Goal: Feedback & Contribution: Submit feedback/report problem

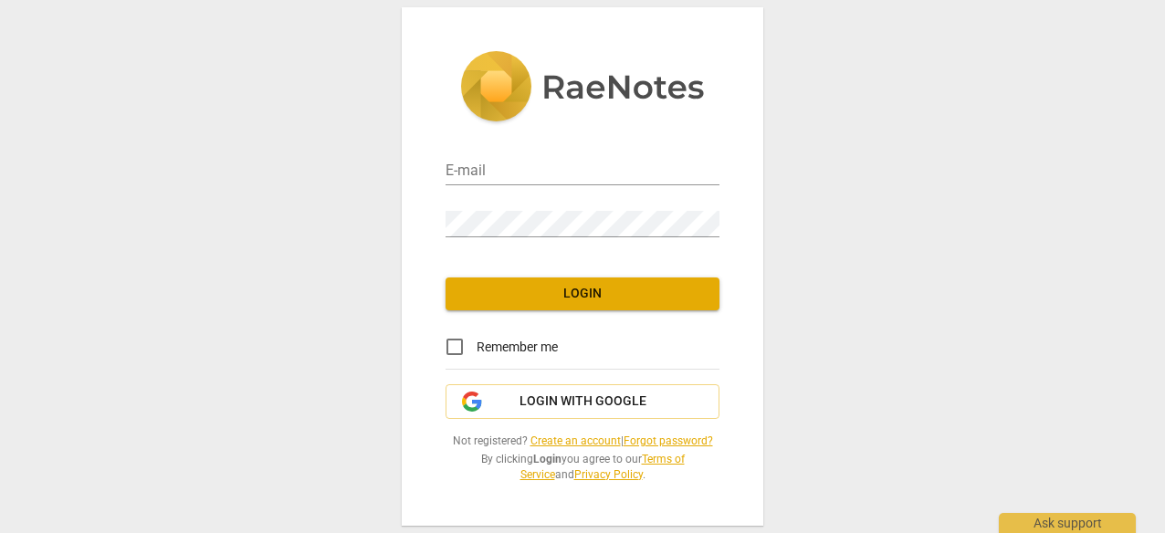
type input "[EMAIL_ADDRESS][DOMAIN_NAME]"
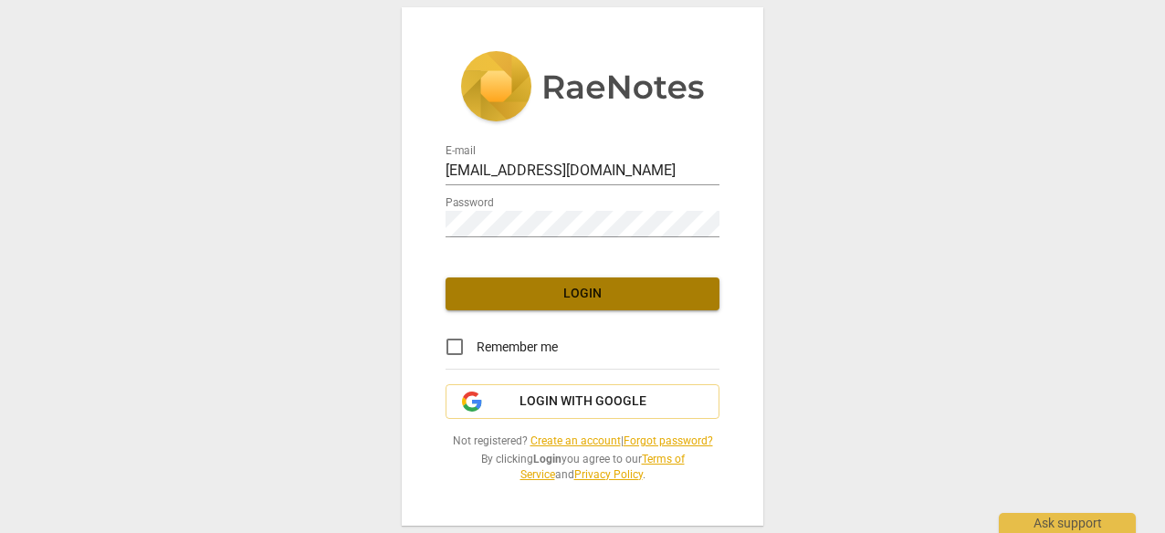
click at [606, 289] on span "Login" at bounding box center [582, 294] width 245 height 18
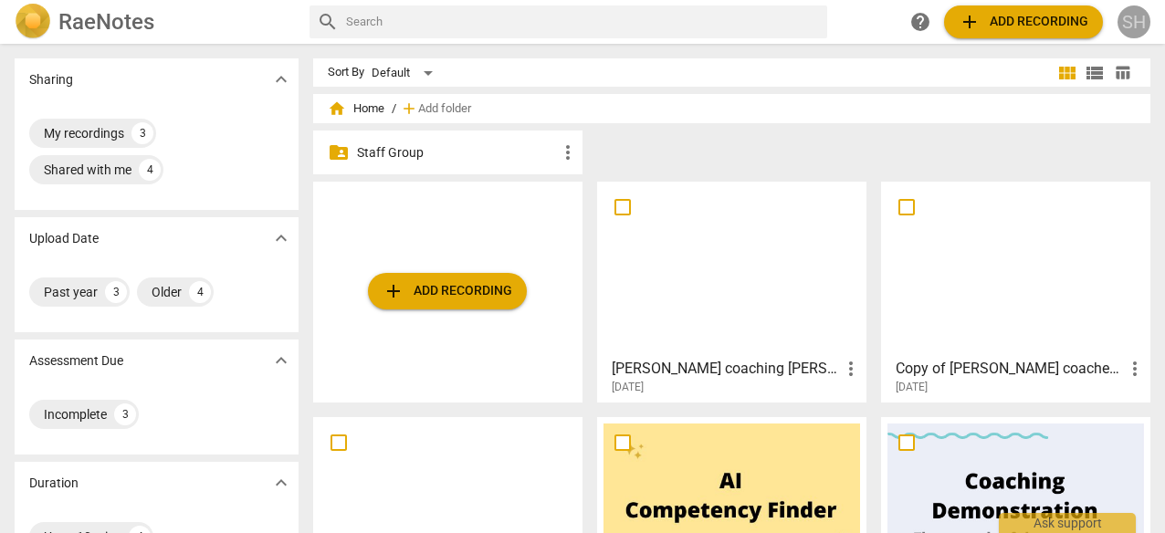
click at [1130, 31] on div "SH" at bounding box center [1134, 21] width 33 height 33
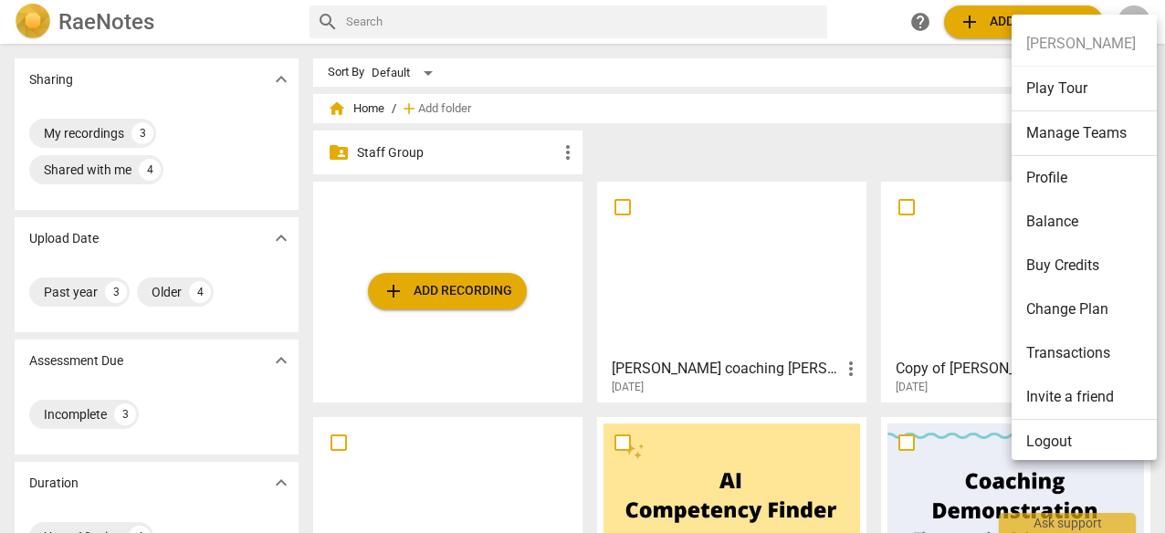
click at [1057, 178] on li "Profile" at bounding box center [1088, 178] width 152 height 44
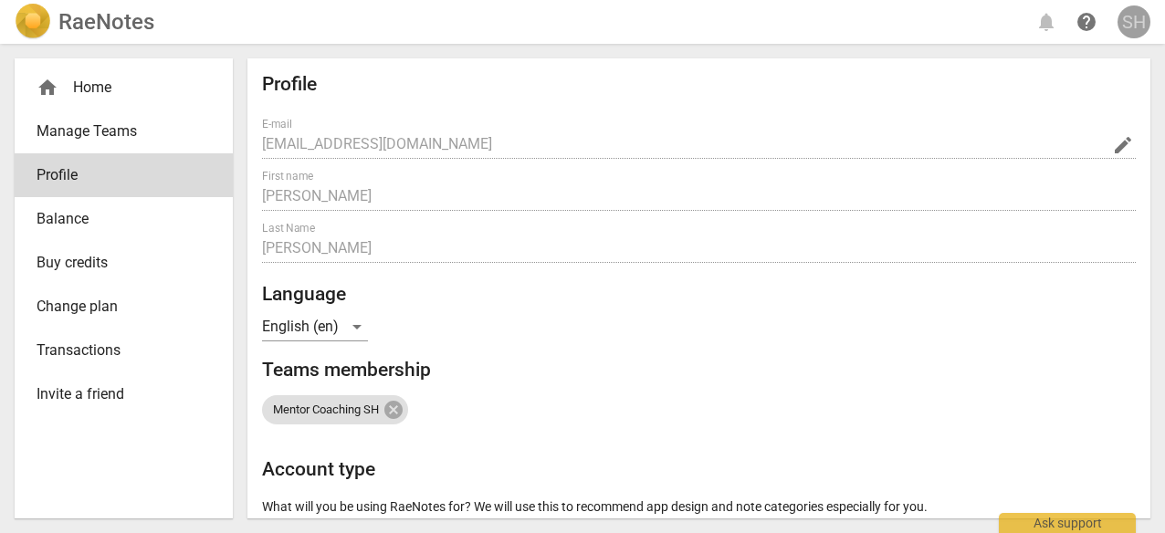
click at [1137, 25] on div "SH" at bounding box center [1134, 21] width 33 height 33
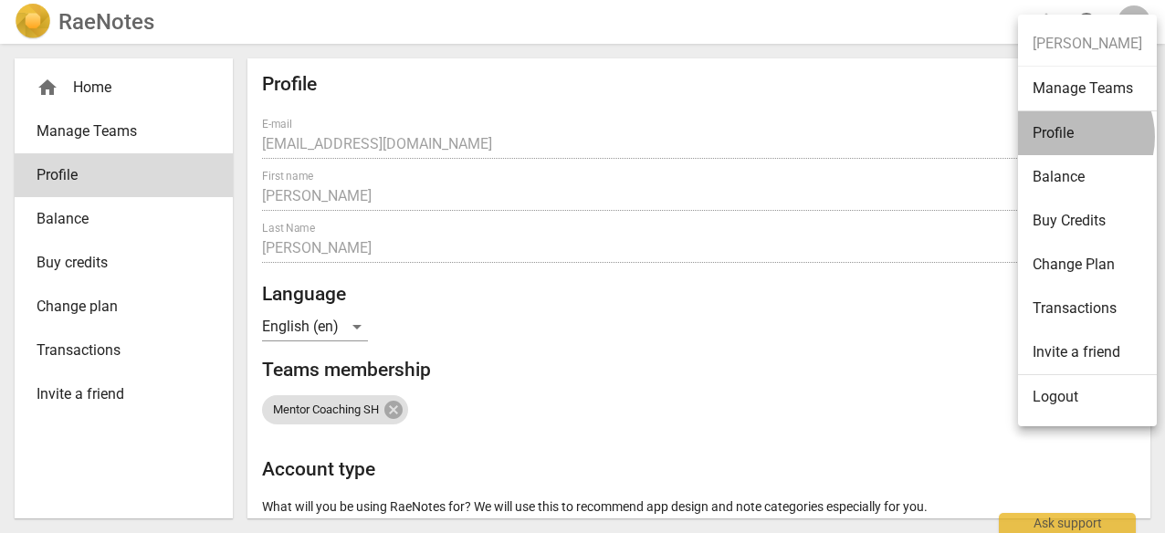
click at [1066, 136] on li "Profile" at bounding box center [1087, 133] width 139 height 44
radio input "false"
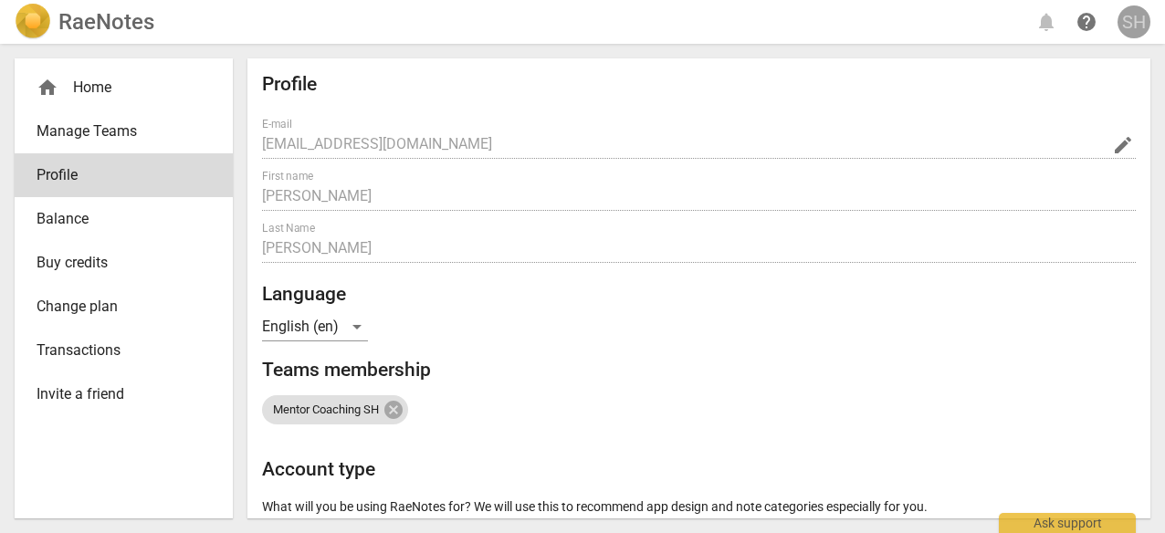
click at [1131, 19] on div "SH" at bounding box center [1134, 21] width 33 height 33
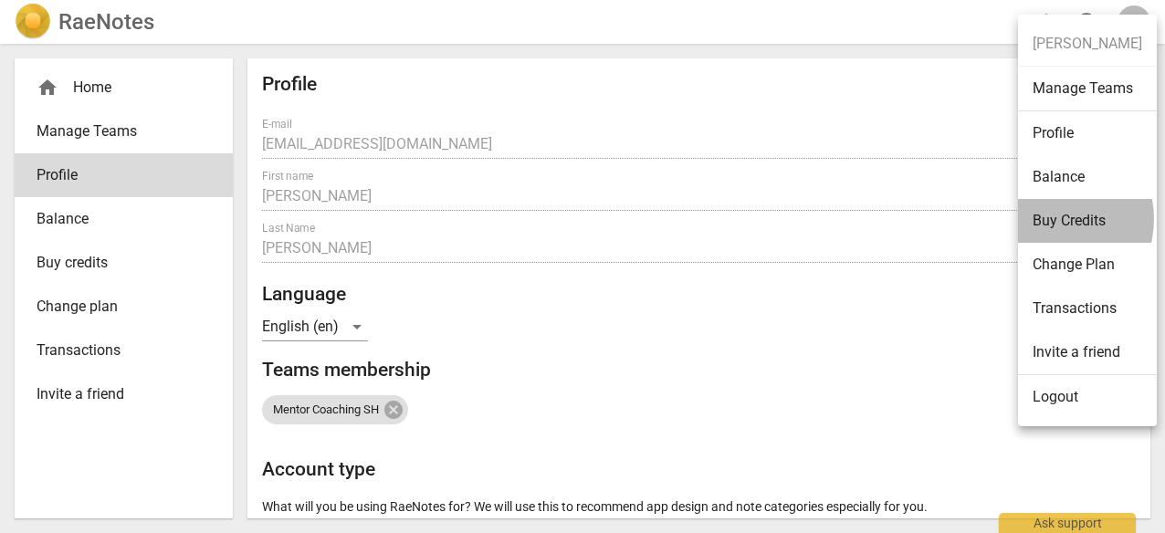
click at [1048, 218] on li "Buy Credits" at bounding box center [1087, 221] width 139 height 44
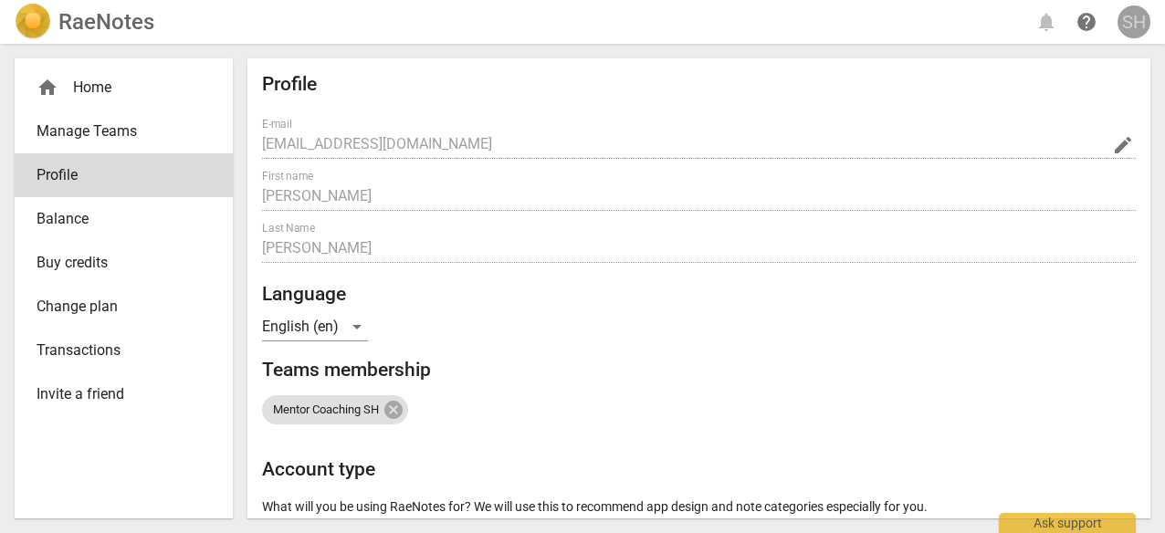
click at [1130, 21] on div "SH" at bounding box center [1134, 21] width 33 height 33
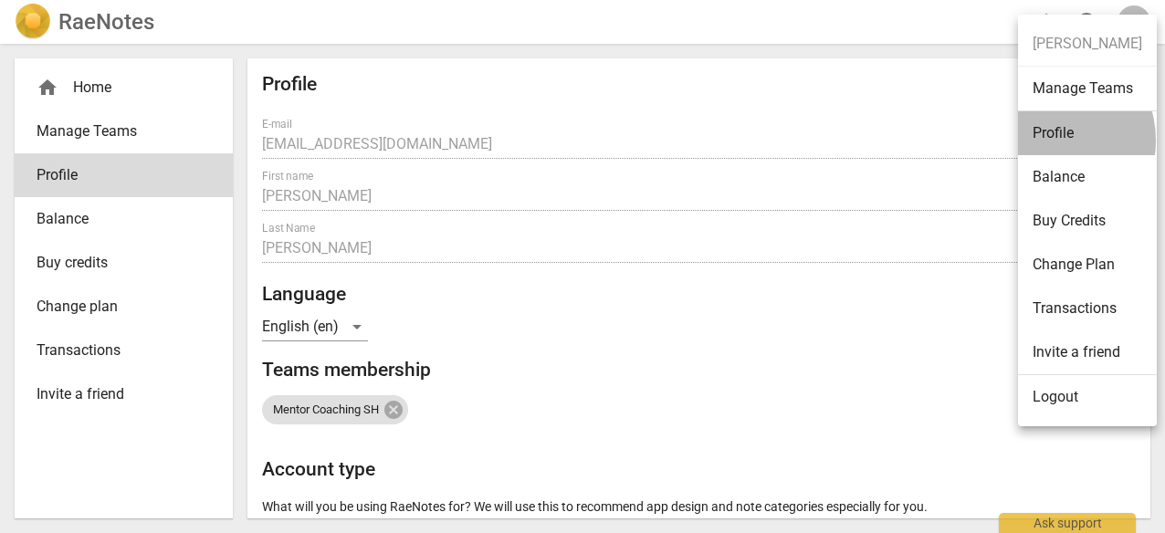
click at [1045, 140] on li "Profile" at bounding box center [1087, 133] width 139 height 44
radio input "false"
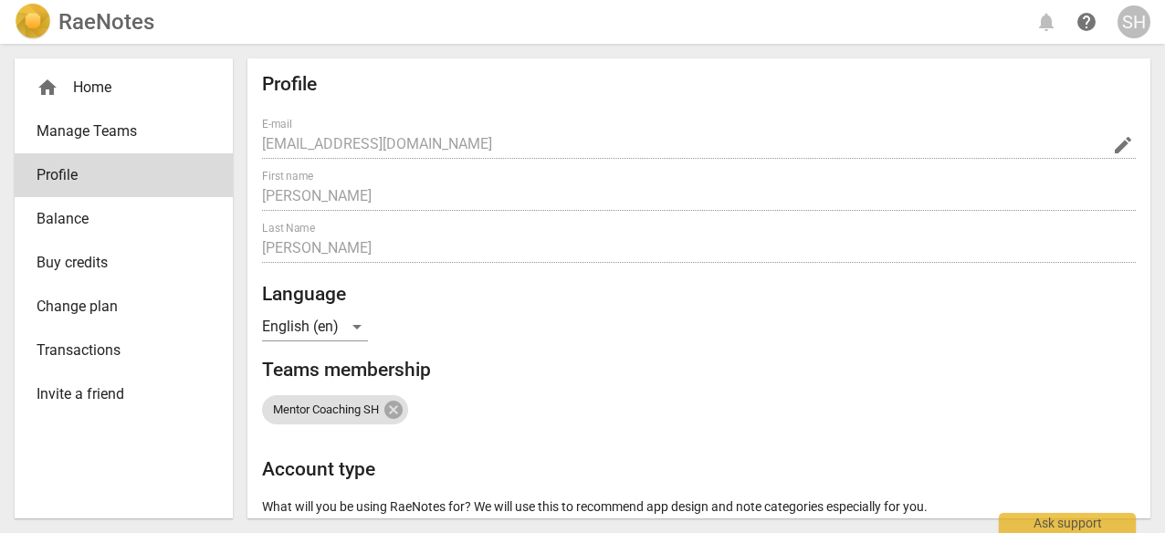
click at [1081, 24] on span "help" at bounding box center [1087, 22] width 22 height 22
click at [1133, 24] on div "SH" at bounding box center [1134, 21] width 33 height 33
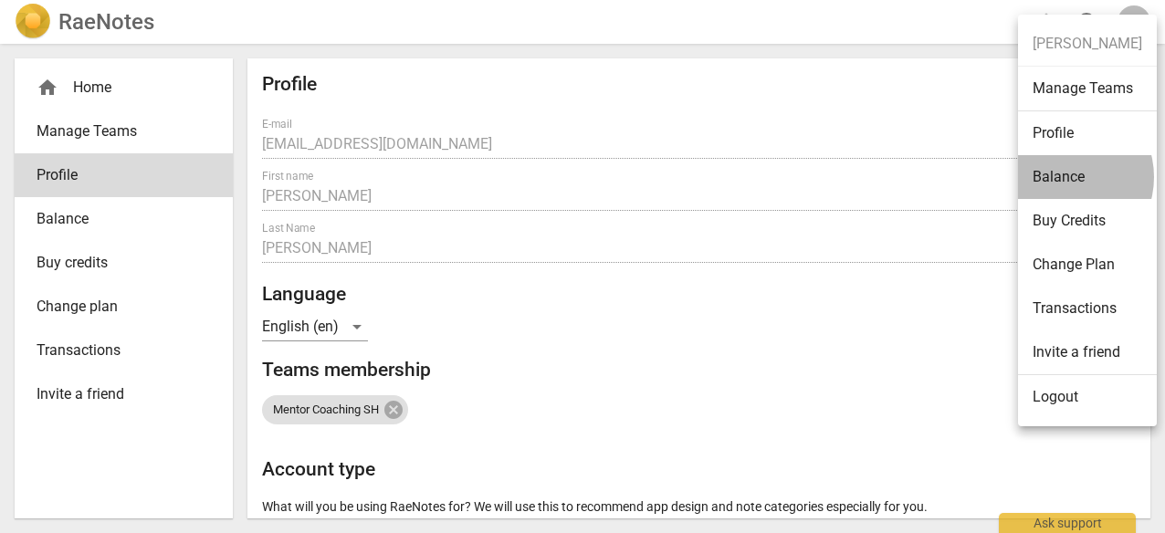
click at [1062, 176] on li "Balance" at bounding box center [1087, 177] width 139 height 44
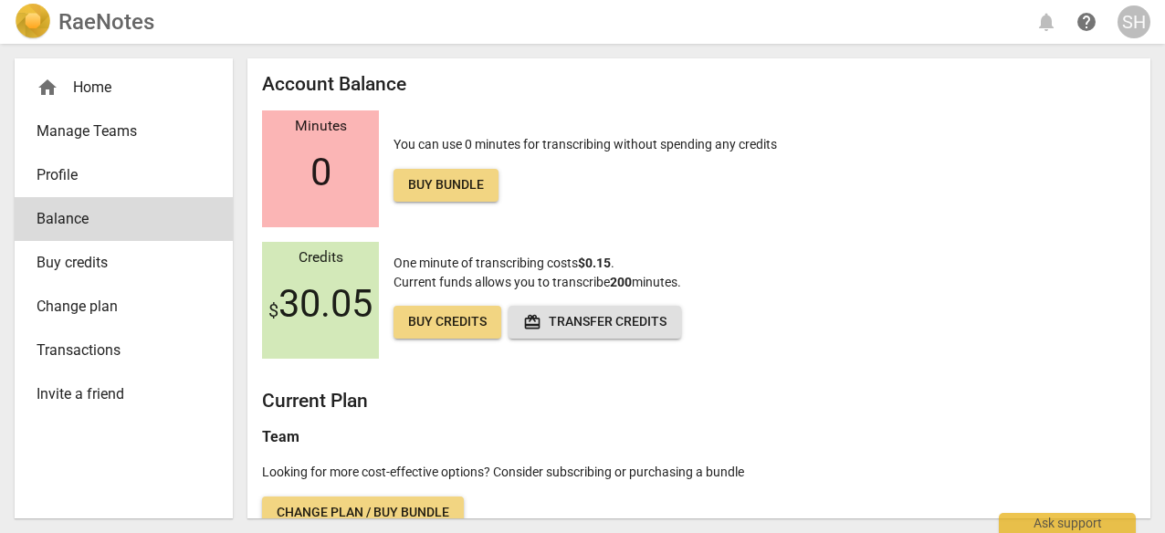
scroll to position [26, 0]
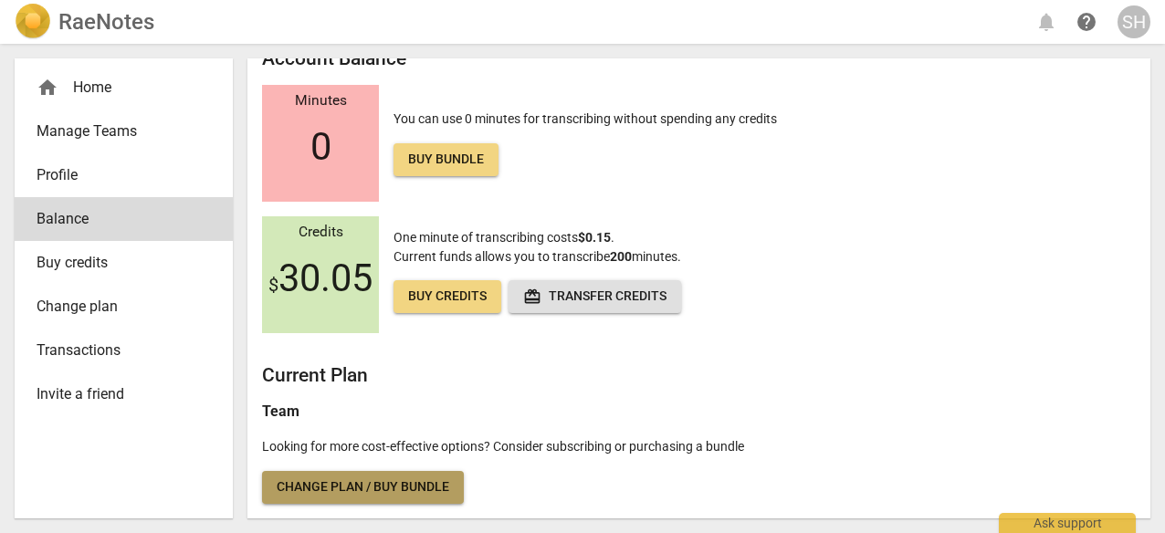
click at [340, 489] on span "Change plan / Buy bundle" at bounding box center [363, 487] width 173 height 18
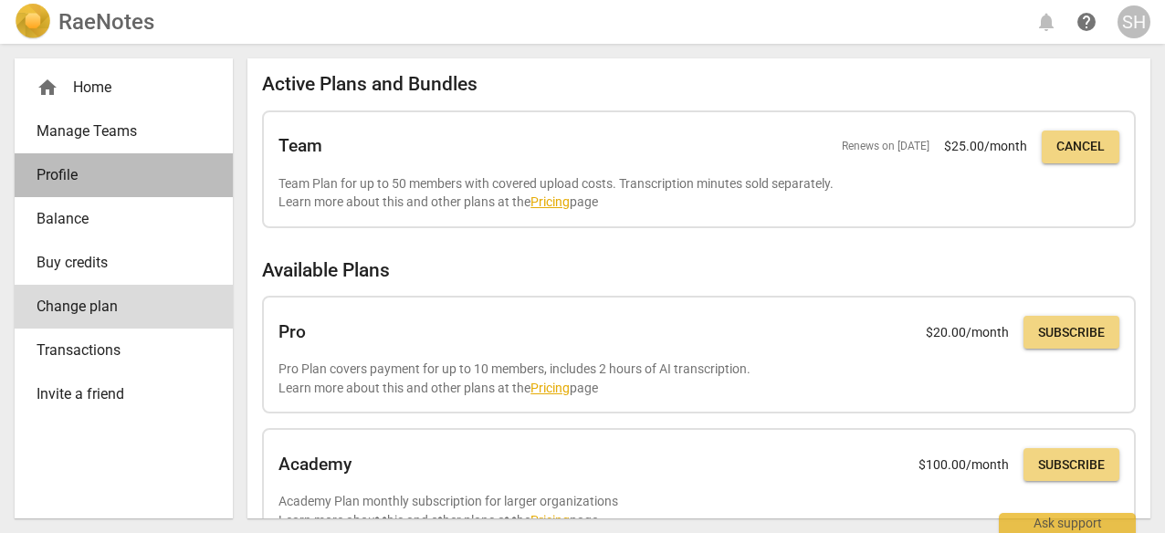
click at [126, 164] on span "Profile" at bounding box center [117, 175] width 160 height 22
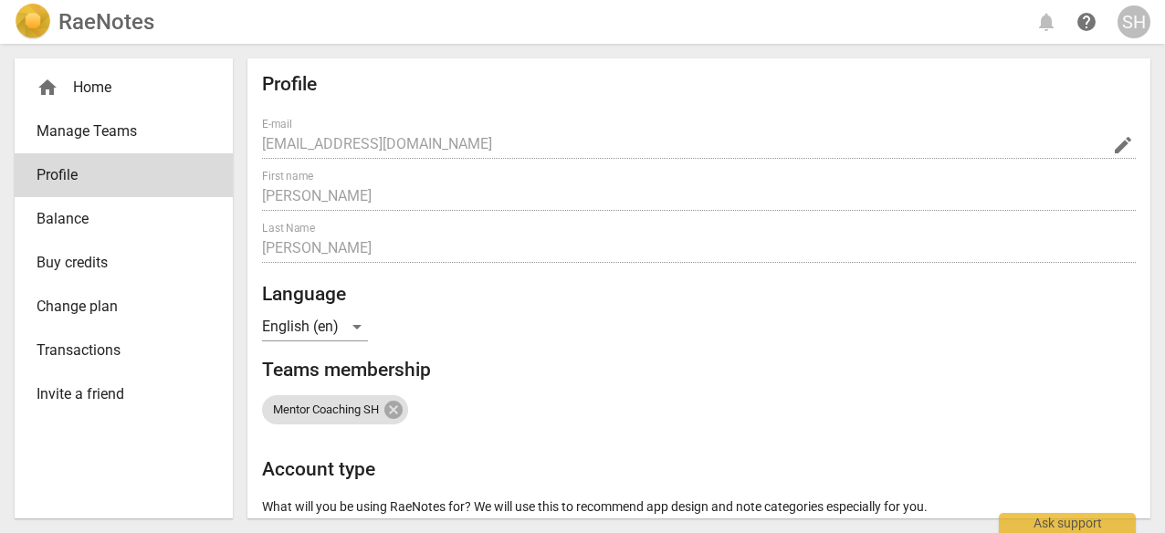
radio input "false"
click at [1121, 30] on div "SH" at bounding box center [1134, 21] width 33 height 33
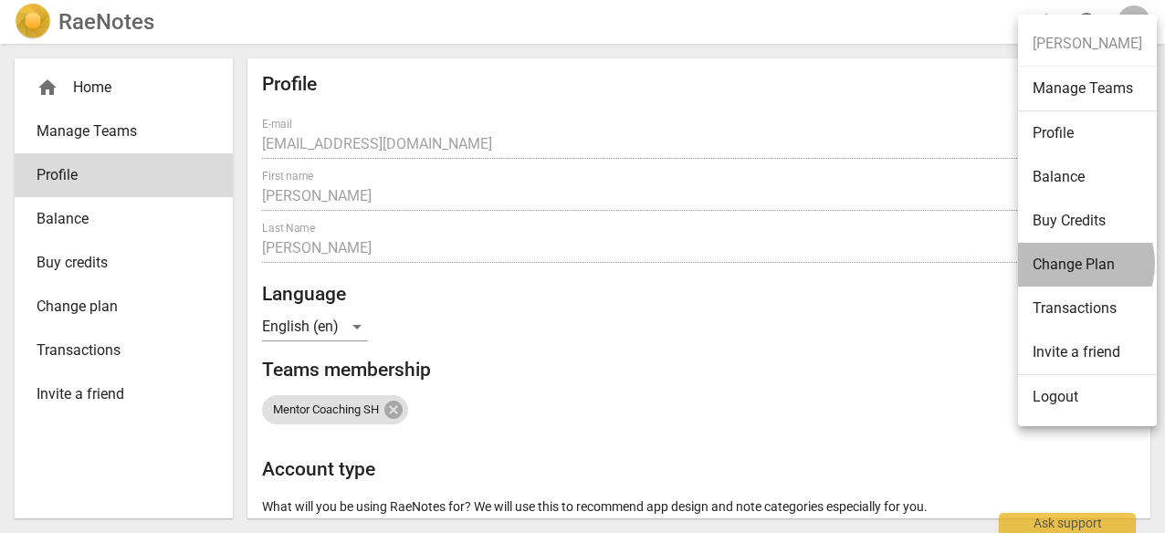
click at [1070, 263] on li "Change Plan" at bounding box center [1087, 265] width 139 height 44
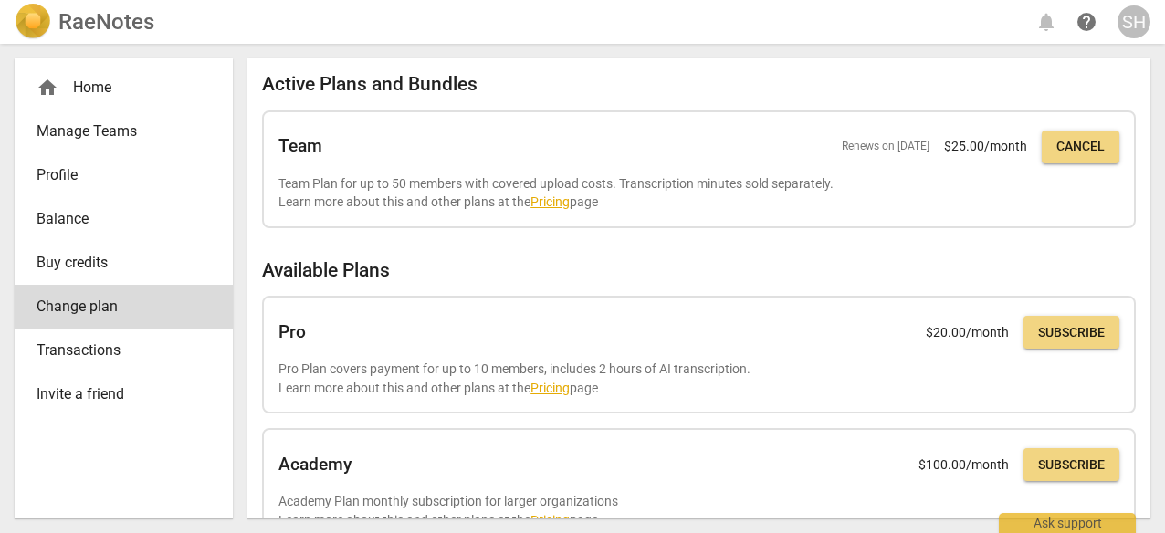
click at [1046, 23] on div "RaeNotes notifications help SH" at bounding box center [583, 22] width 1136 height 37
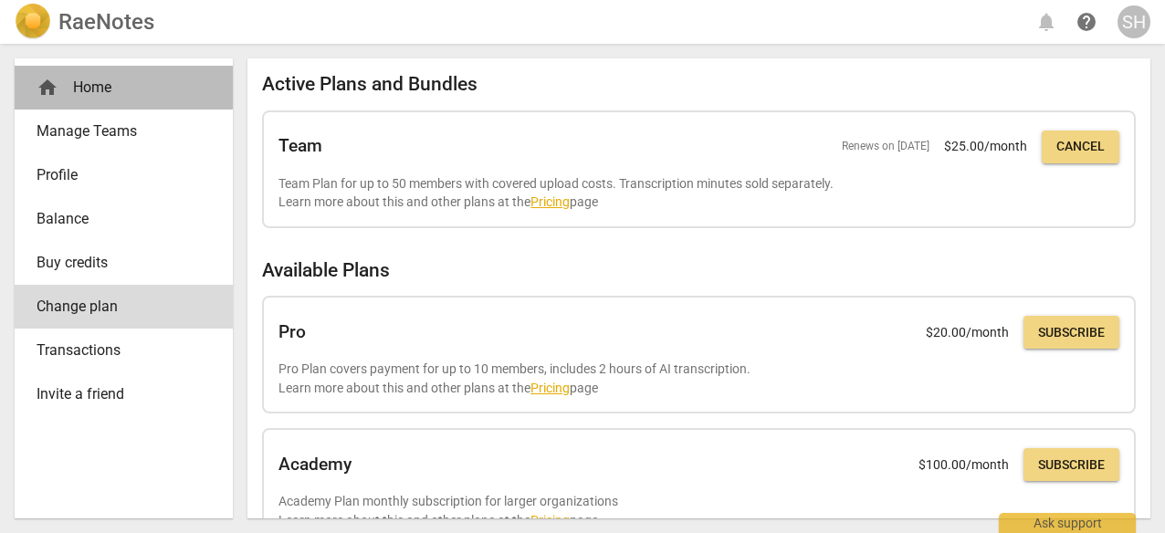
click at [111, 79] on div "home Home" at bounding box center [117, 88] width 160 height 22
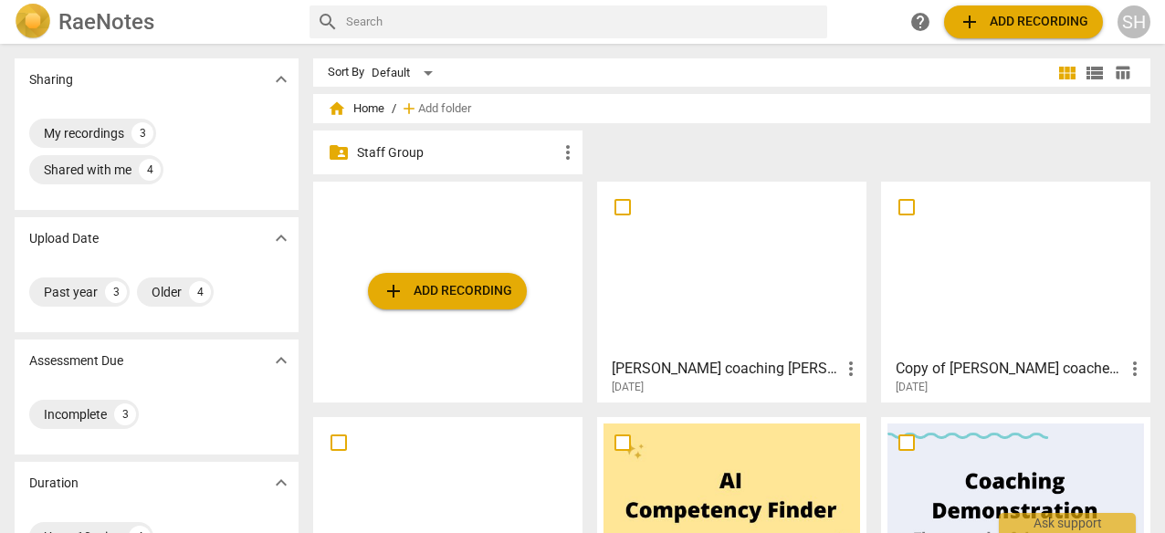
click at [1137, 23] on div "SH" at bounding box center [1134, 21] width 33 height 33
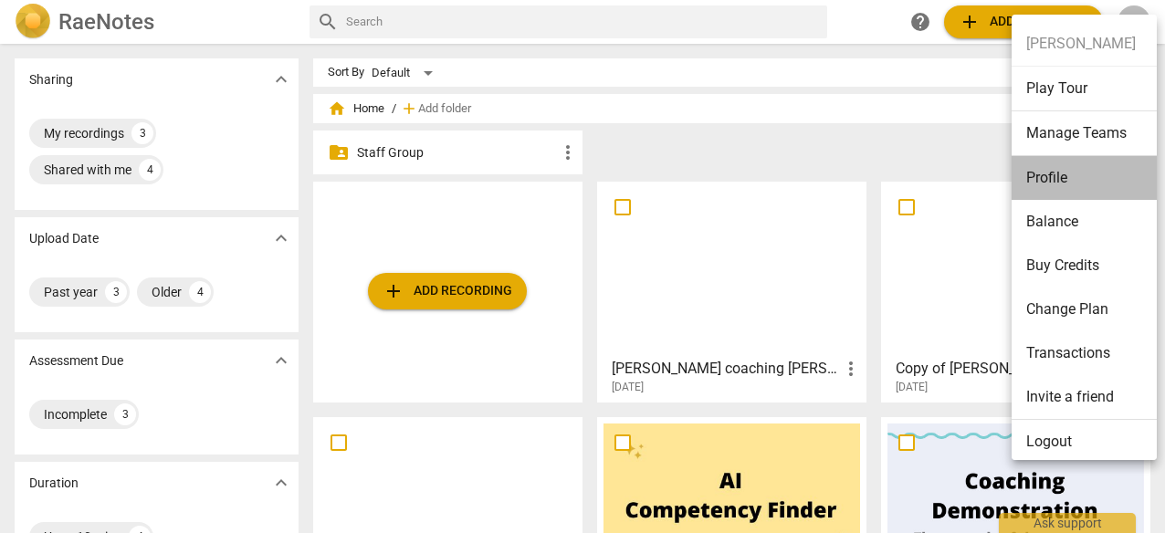
click at [1068, 185] on li "Profile" at bounding box center [1088, 178] width 152 height 44
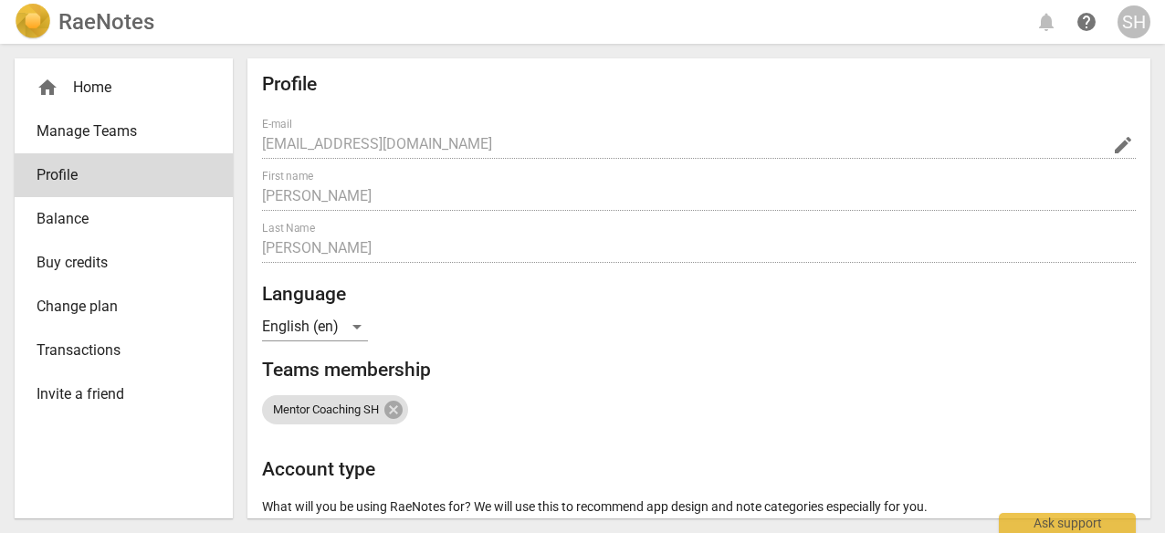
radio input "false"
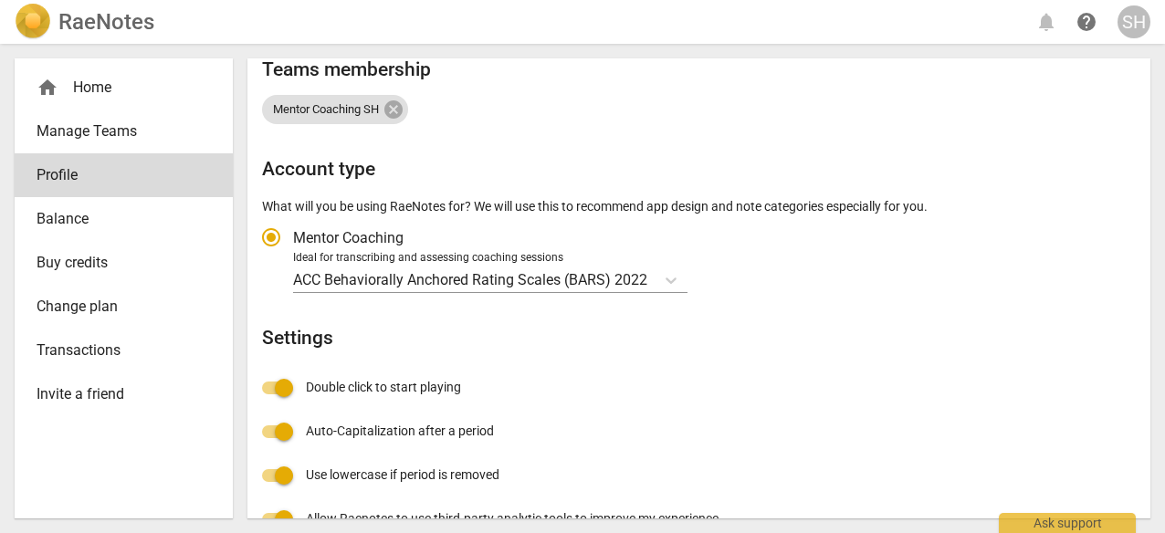
scroll to position [301, 0]
click at [1062, 519] on div "Ask support" at bounding box center [1067, 518] width 137 height 29
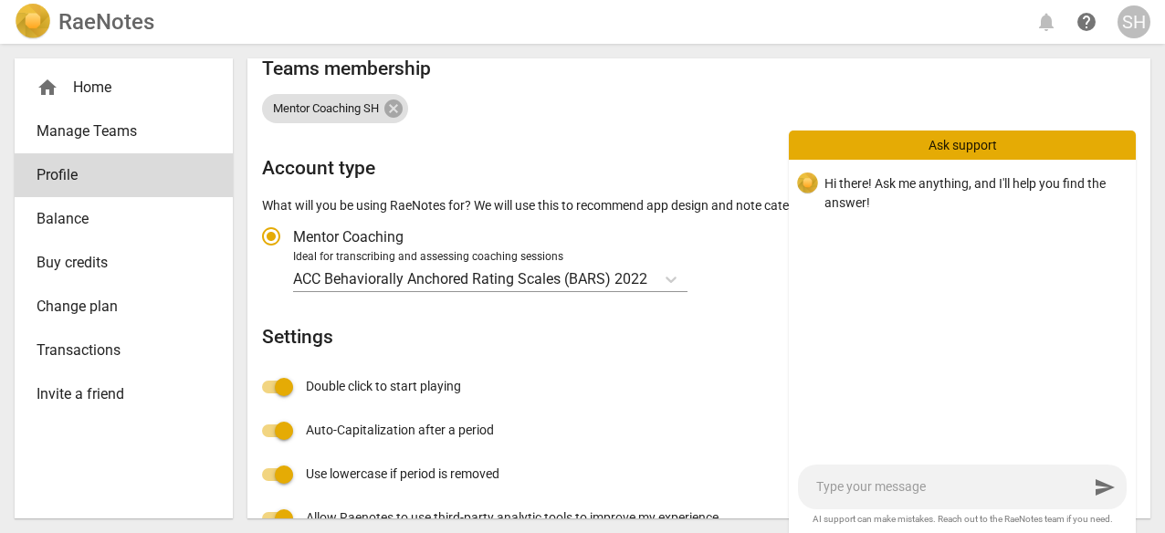
type textarea "H"
type textarea "He"
type textarea "Hel"
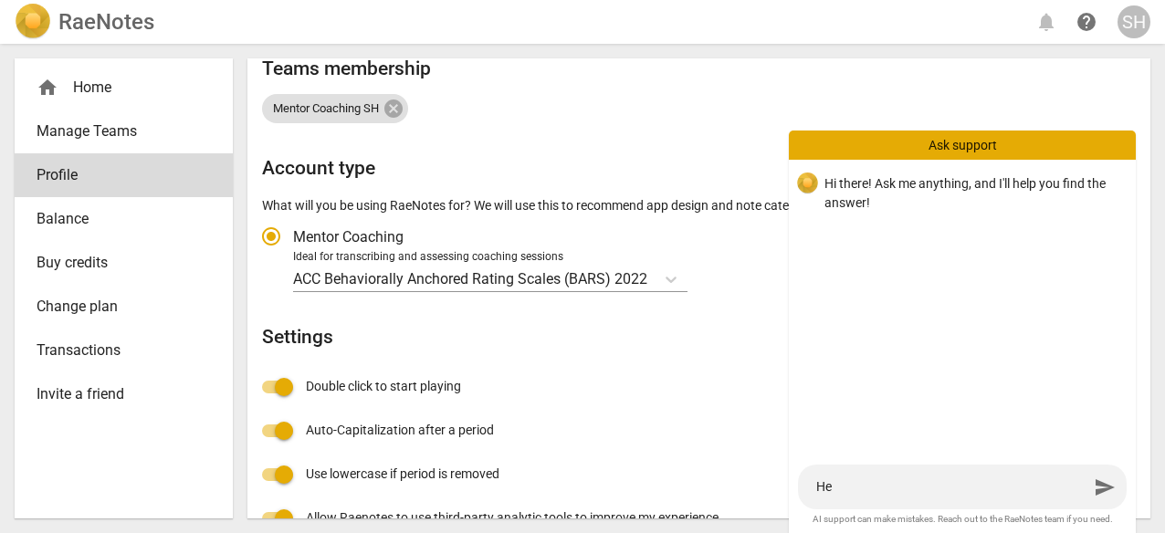
type textarea "Hel"
type textarea "Hell"
type textarea "Hello"
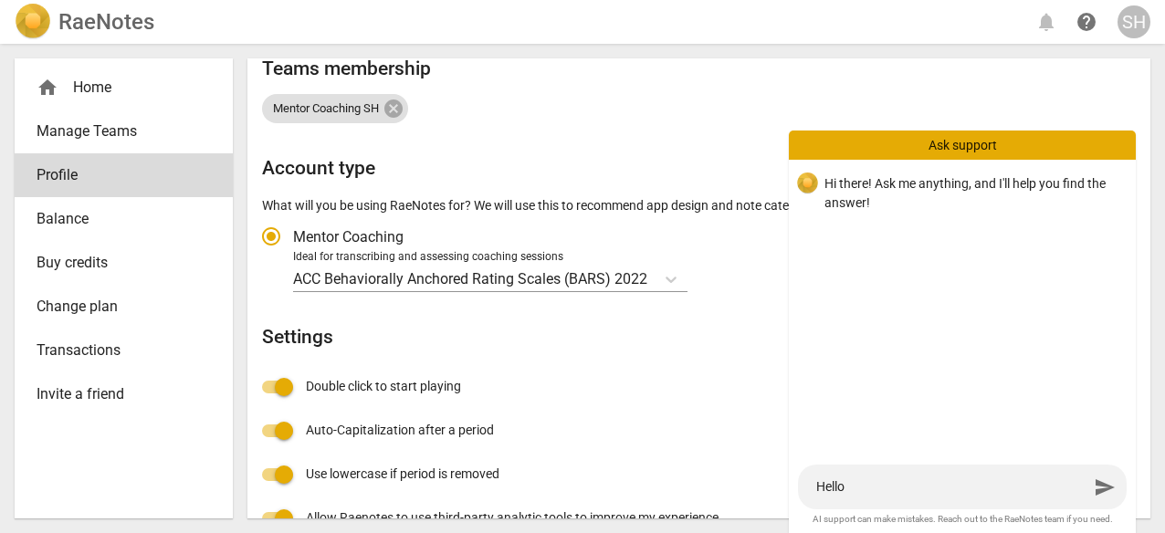
type textarea "Hello,"
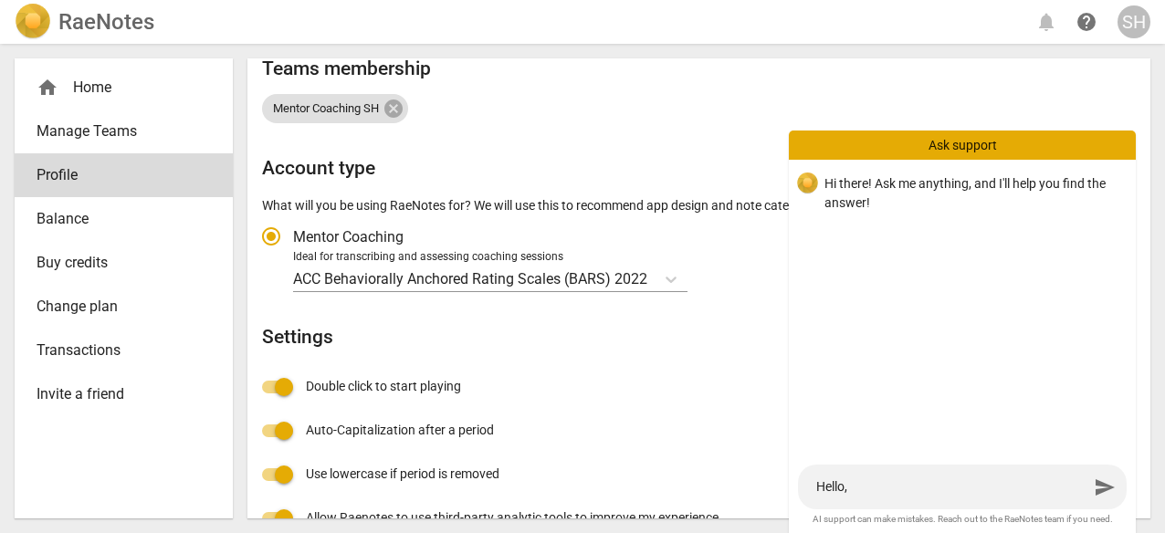
type textarea "Hello,"
type textarea "Hello, I"
type textarea "Hello, I h"
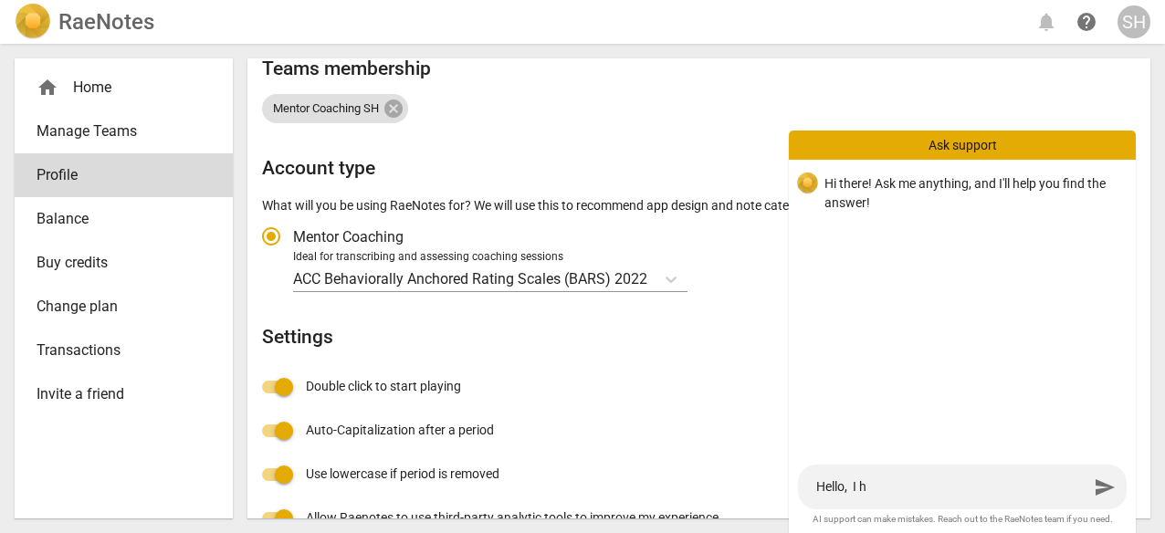
type textarea "Hello, I ha"
type textarea "Hello, I hav"
type textarea "Hello, I have"
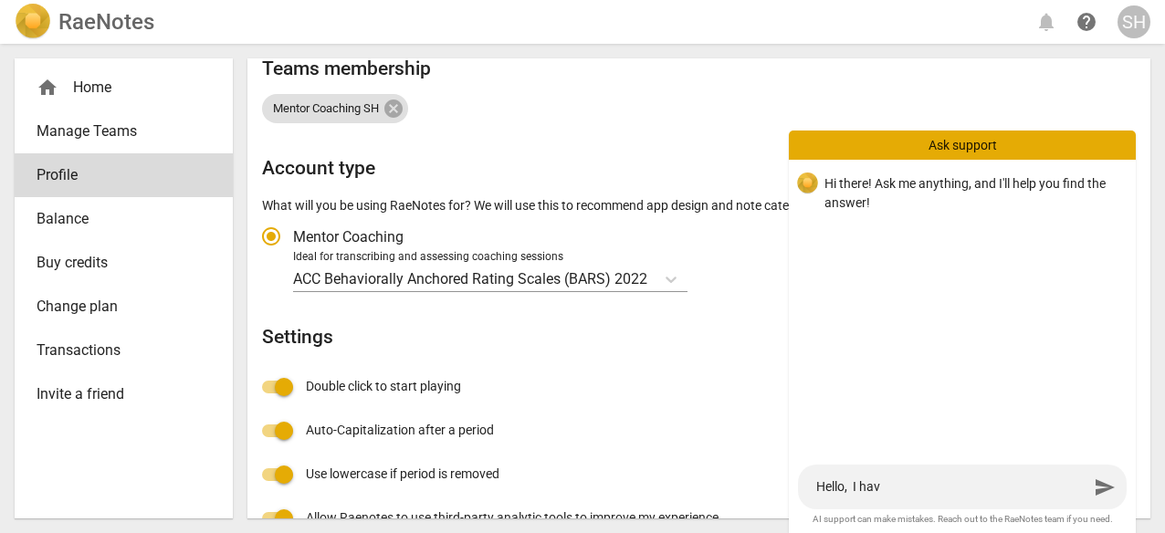
type textarea "Hello, I have"
type textarea "Hello, I have a"
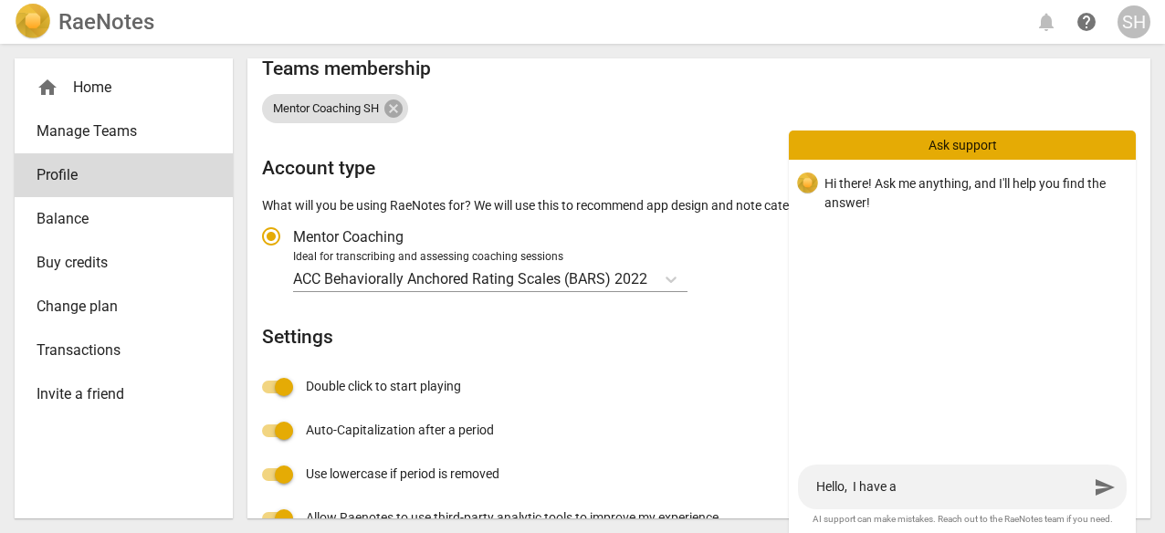
type textarea "Hello, I have a"
type textarea "Hello, I have a s"
type textarea "Hello, I have a su"
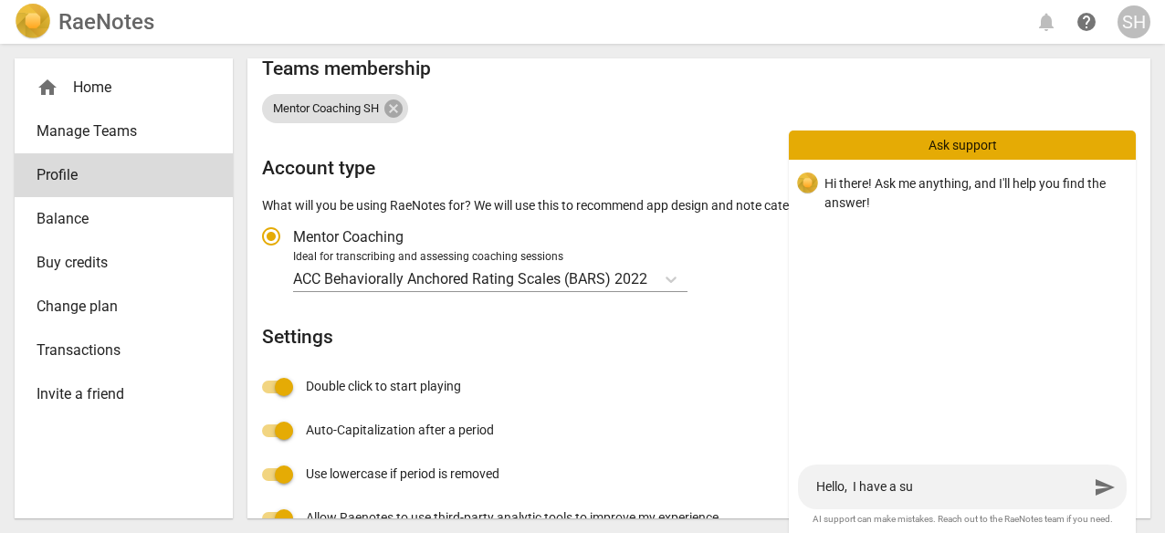
type textarea "Hello, I have a sub"
type textarea "Hello, I have a subs"
type textarea "Hello, I have a subsc"
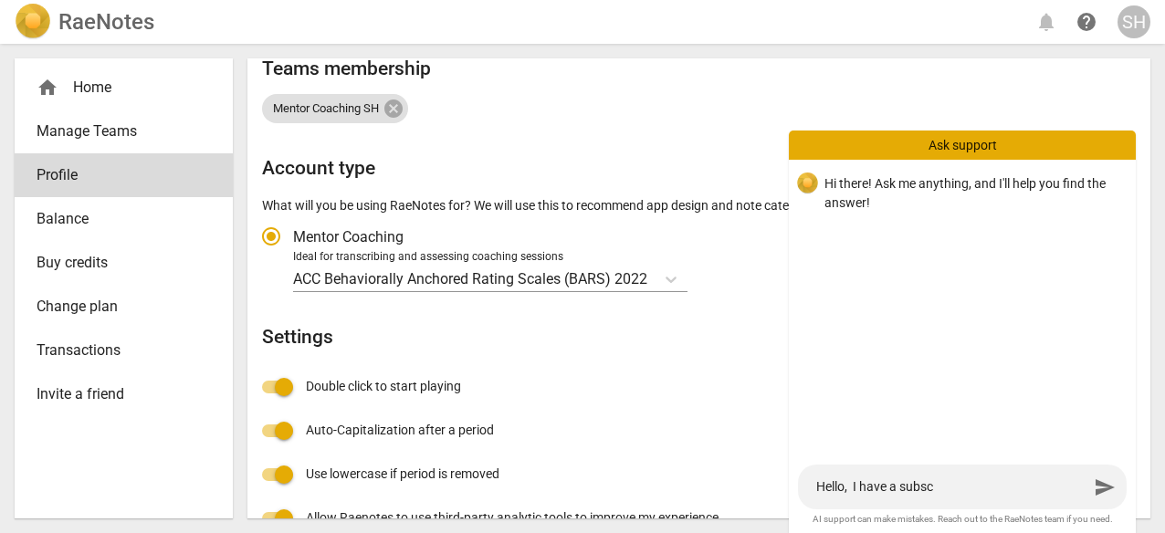
type textarea "Hello, I have a subscr"
type textarea "Hello, I have a subscri"
type textarea "Hello, I have a subscrip"
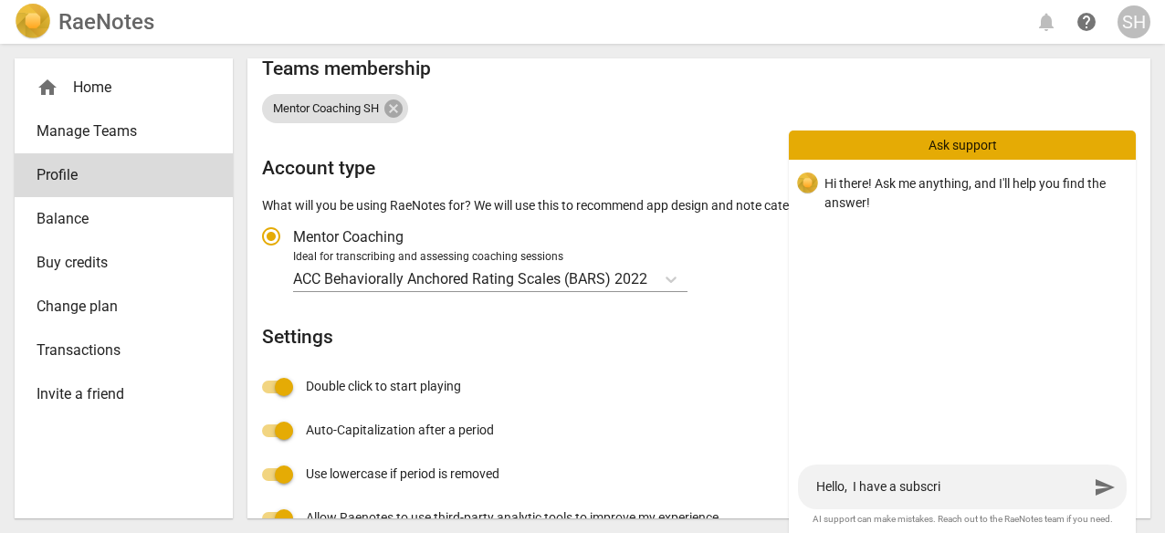
type textarea "Hello, I have a subscrip"
type textarea "Hello, I have a subscript"
type textarea "Hello, I have a subscripti"
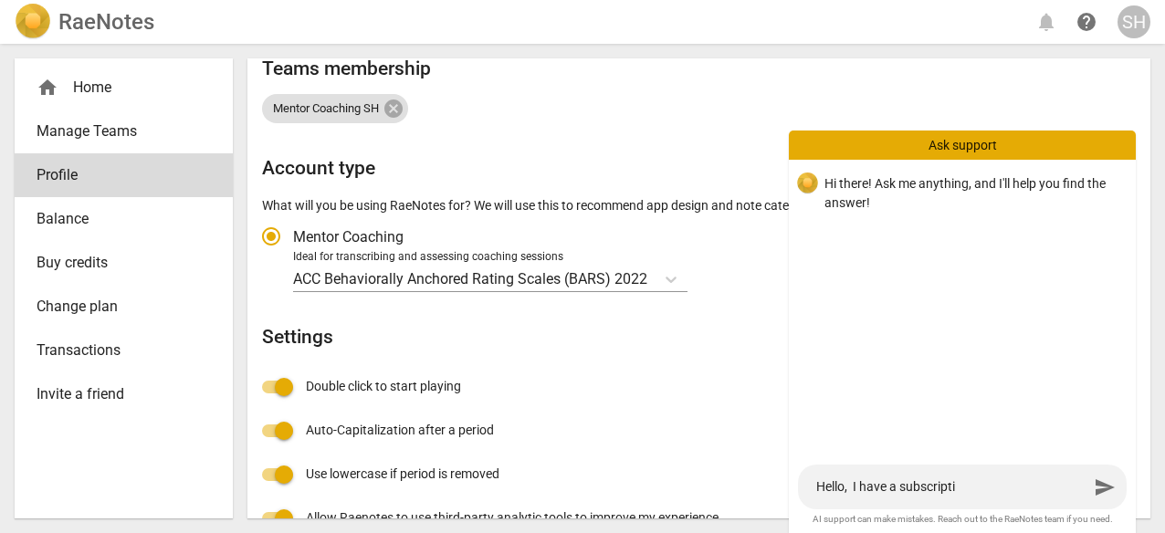
type textarea "Hello, I have a subscriptio"
type textarea "Hello, I have a subscription"
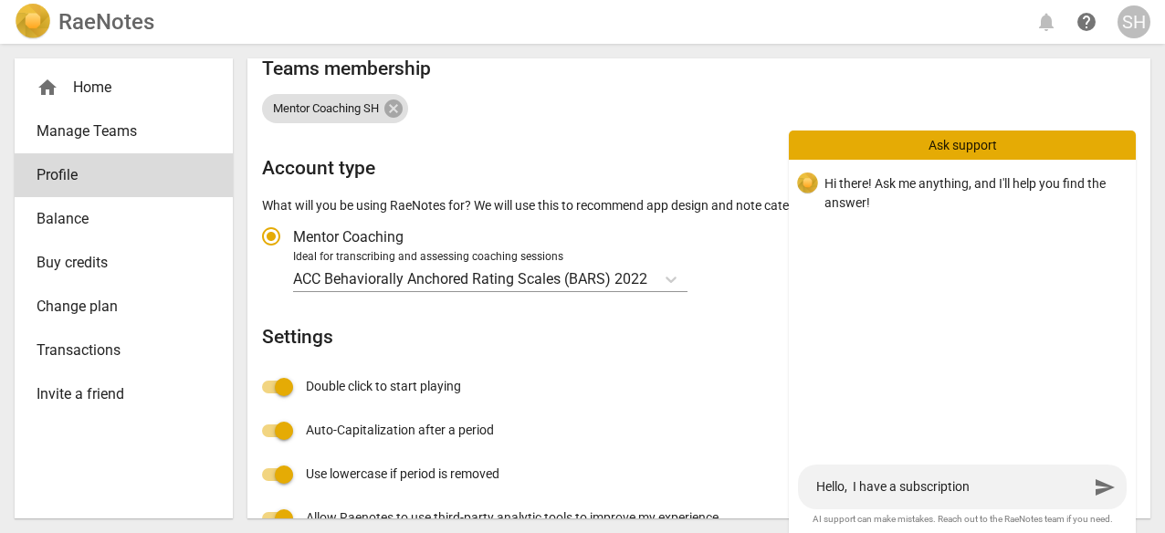
type textarea "Hello, I have a subscription"
type textarea "Hello, I have a subscription w"
type textarea "Hello, I have a subscription"
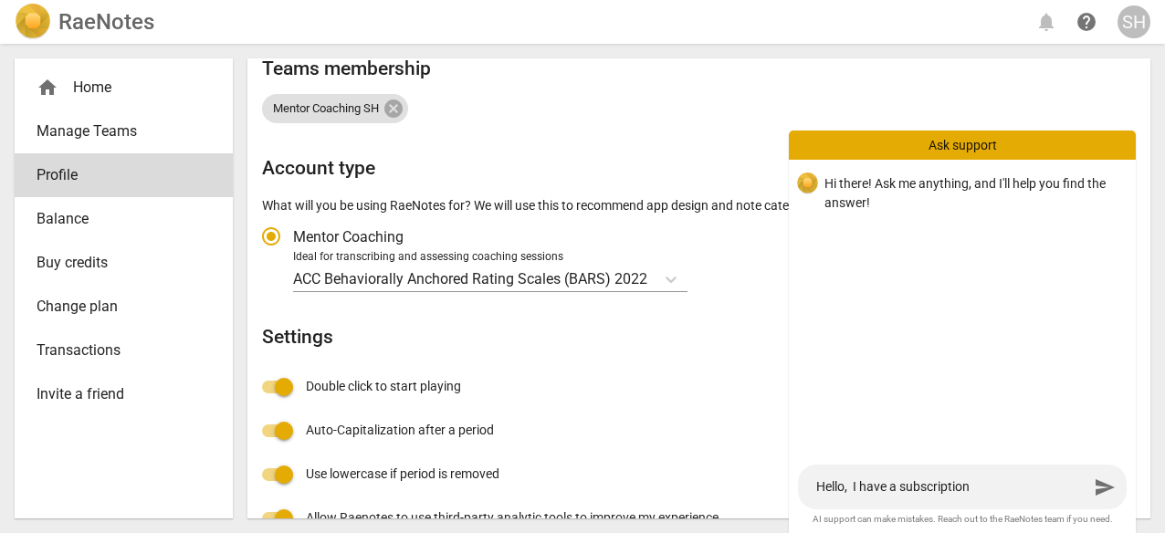
type textarea "Hello, I have a subscription t"
type textarea "Hello, I have a subscription th"
type textarea "Hello, I have a subscription tha"
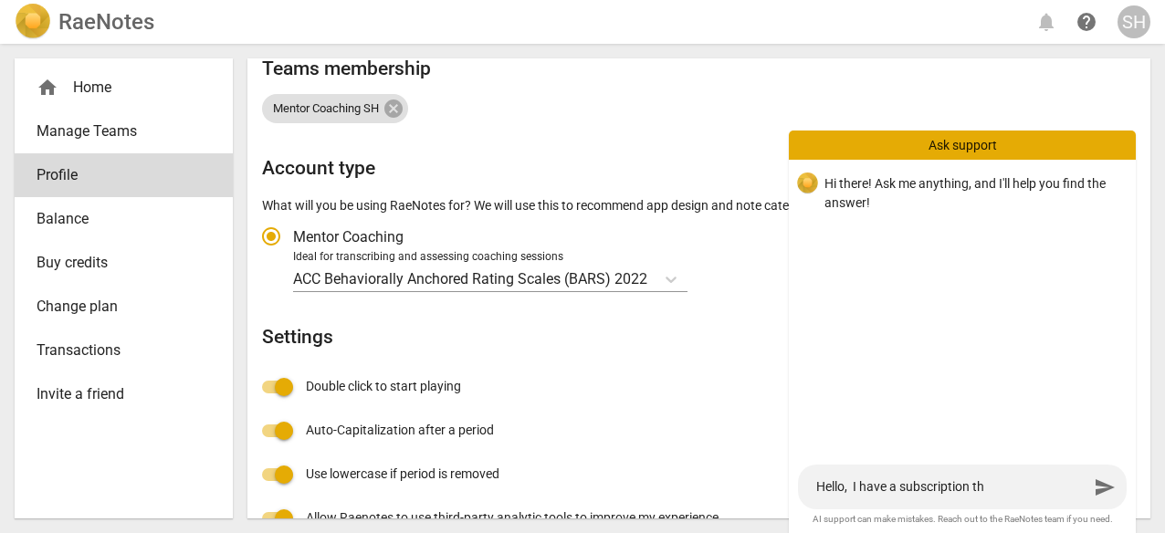
type textarea "Hello, I have a subscription tha"
type textarea "Hello, I have a subscription that"
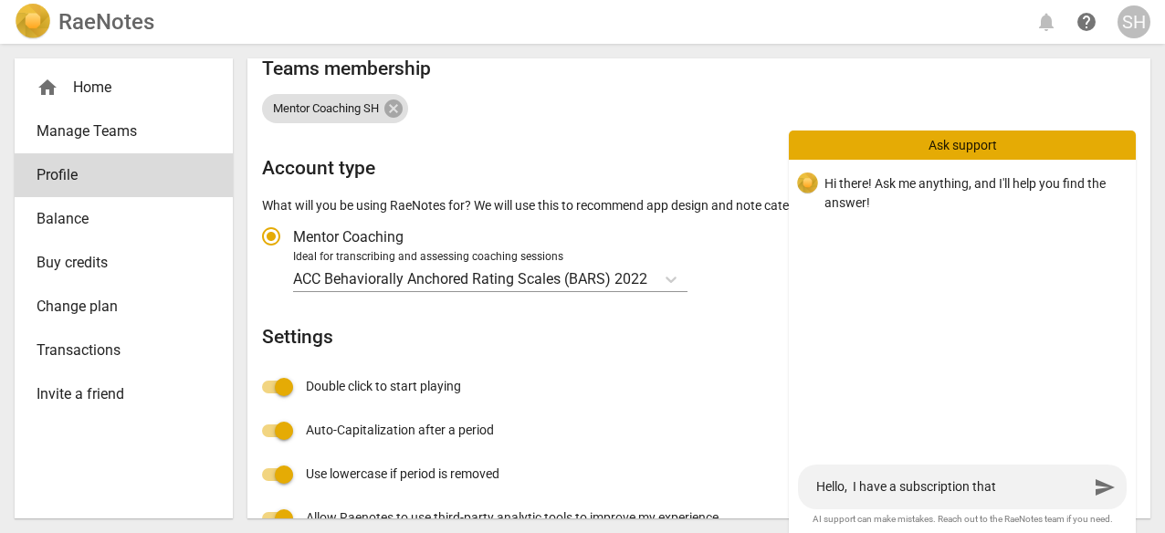
type textarea "Hello, I have a subscription that i"
type textarea "Hello, I have a subscription that is"
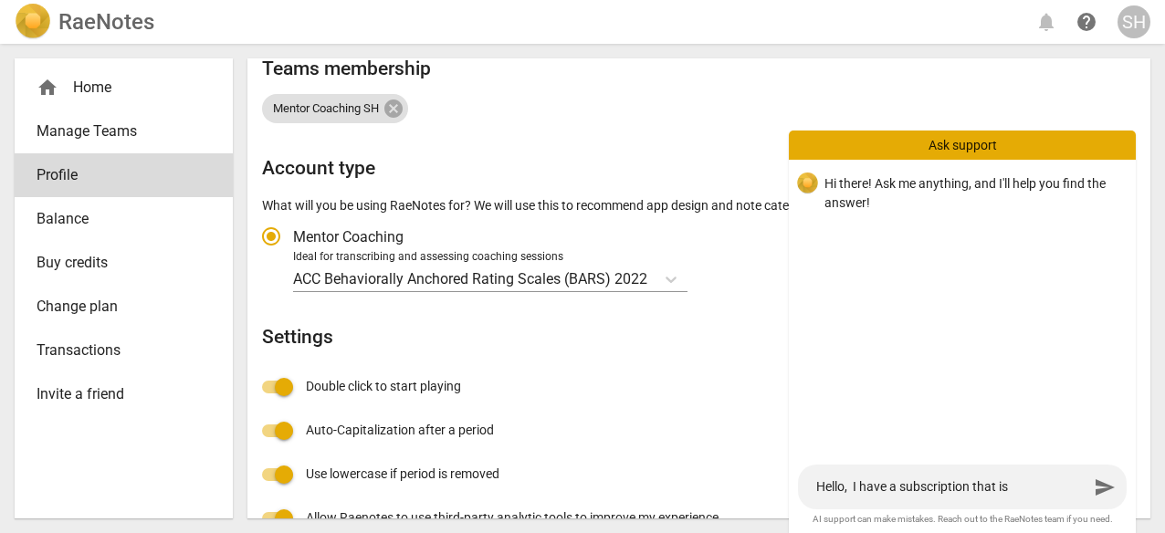
type textarea "Hello, I have a subscription that is"
type textarea "Hello, I have a subscription that is p"
type textarea "Hello, I have a subscription that is pa"
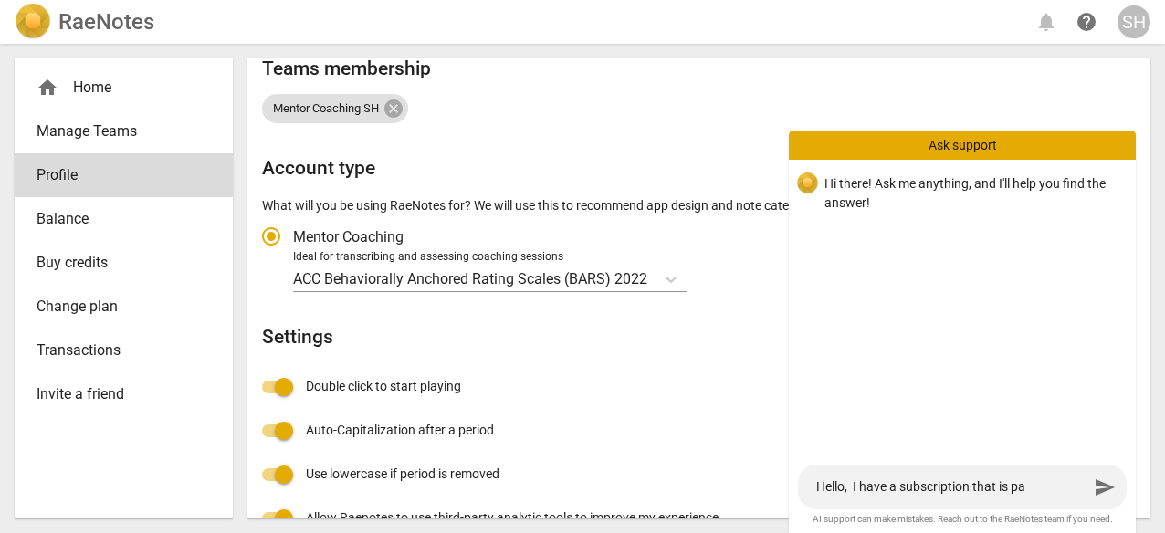
type textarea "Hello, I have a subscription that is pai"
type textarea "Hello, I have a subscription that is paid"
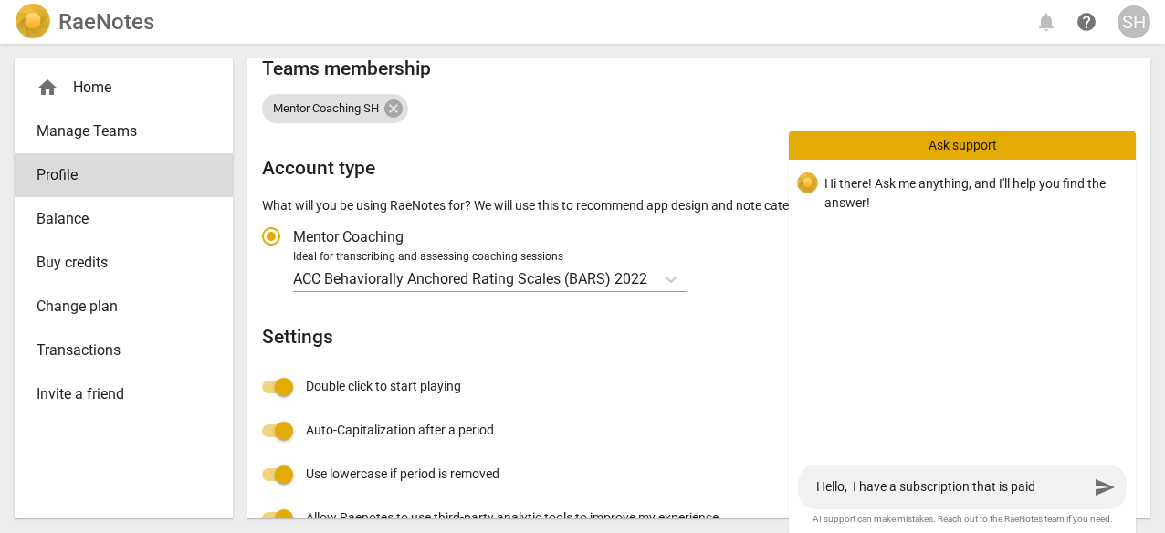
type textarea "Hello, I have a subscription that is paid"
type textarea "Hello, I have a subscription that is paid w"
type textarea "Hello, I have a subscription that is paid wi"
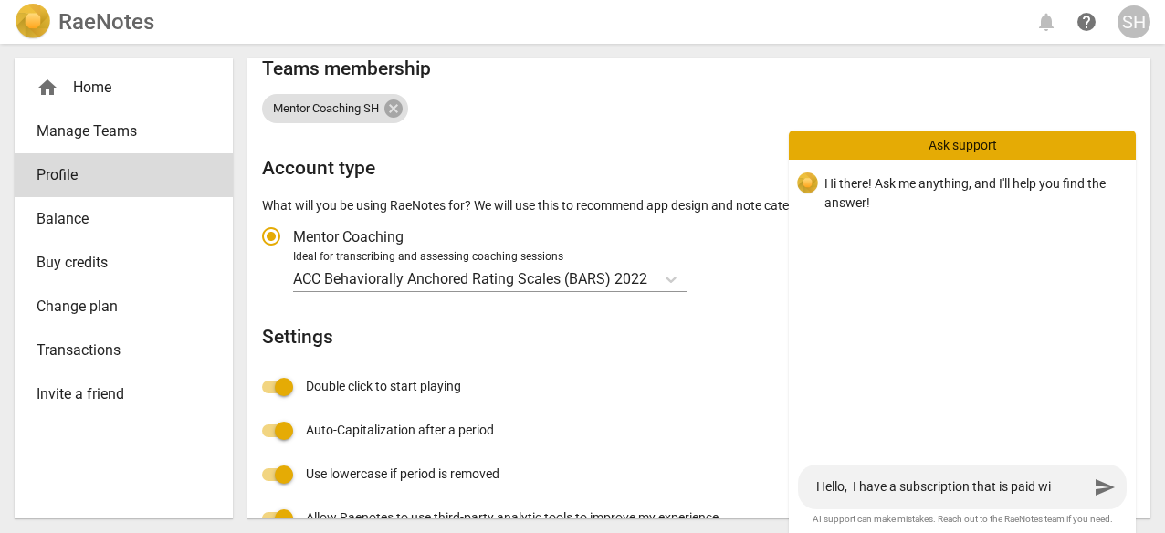
type textarea "Hello, I have a subscription that is paid wit"
type textarea "Hello, I have a subscription that is paid witn"
type textarea "Hello, I have a subscription that is paid wit"
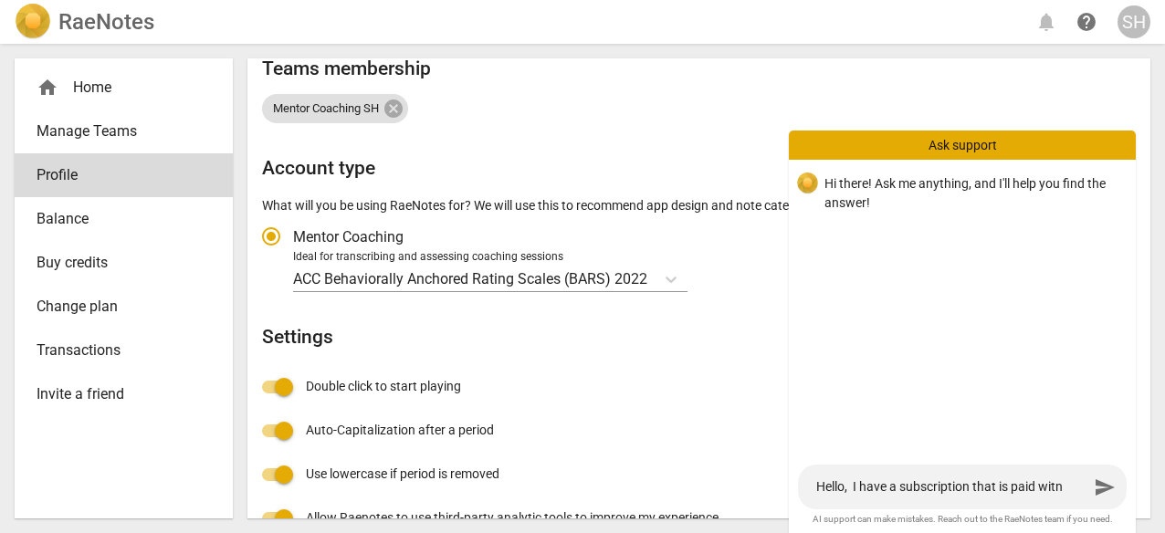
type textarea "Hello, I have a subscription that is paid wit"
type textarea "Hello, I have a subscription that is paid wi"
type textarea "Hello, I have a subscription that is paid w"
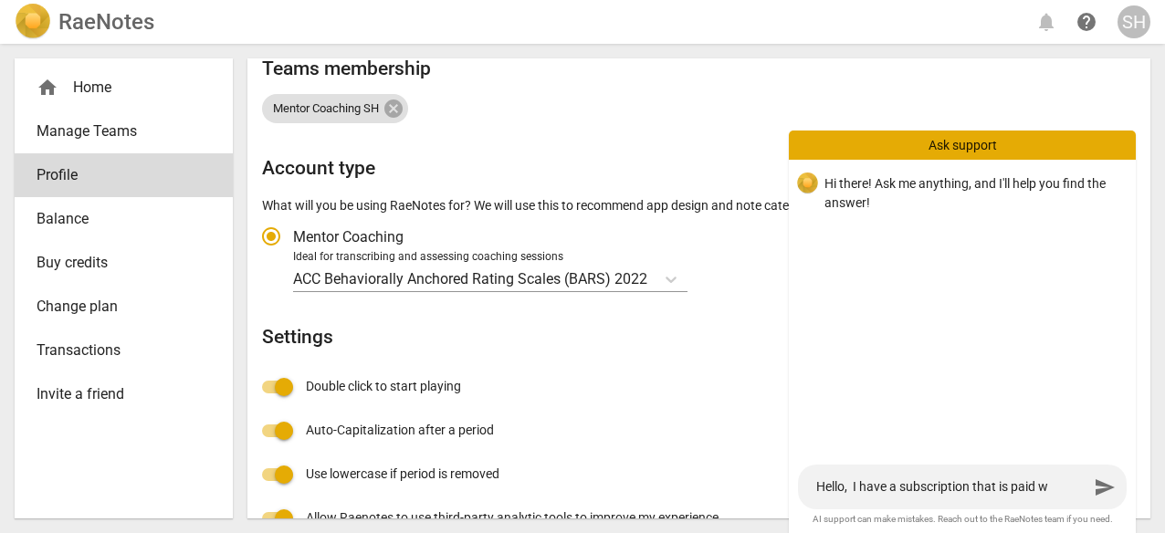
type textarea "Hello, I have a subscription that is paid"
type textarea "Hello, I have a subscription that is pai"
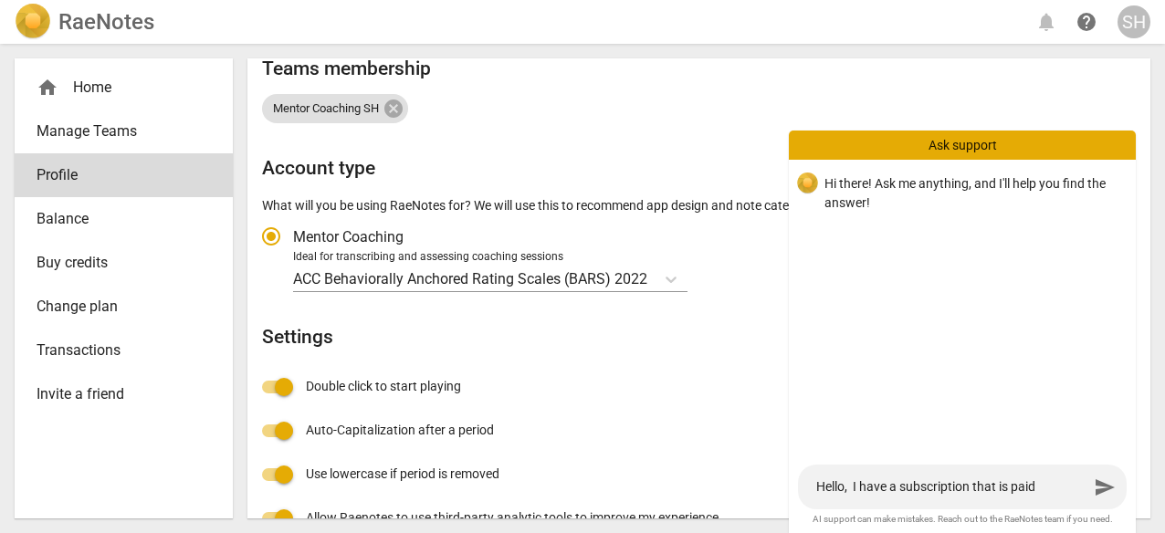
type textarea "Hello, I have a subscription that is pai"
type textarea "Hello, I have a subscription that is pa"
type textarea "Hello, I have a subscription that is p"
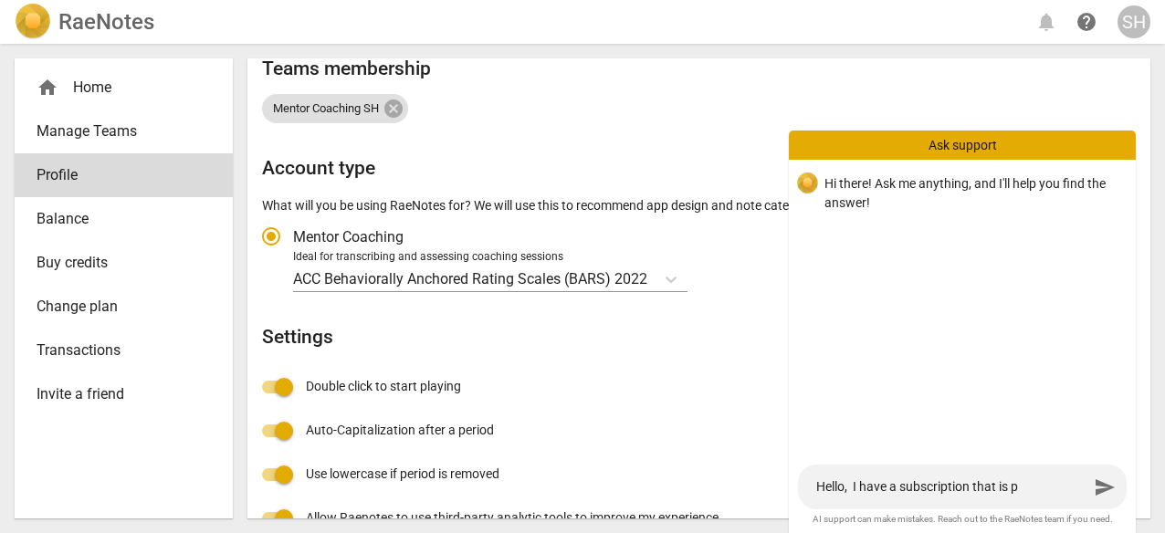
type textarea "Hello, I have a subscription that is"
type textarea "Hello, I have a subscription that i"
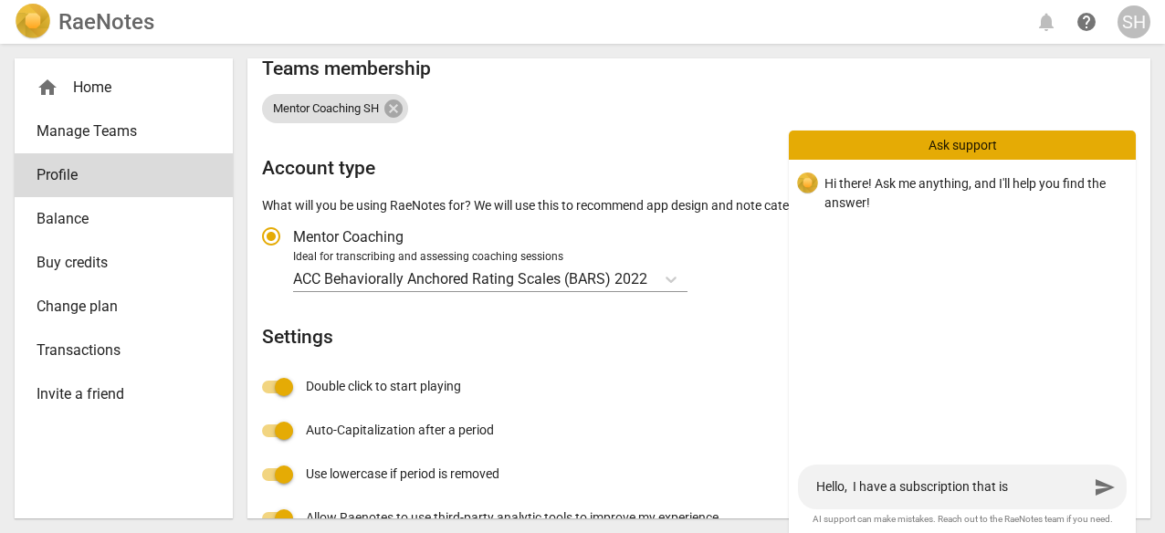
type textarea "Hello, I have a subscription that i"
type textarea "Hello, I have a subscription that"
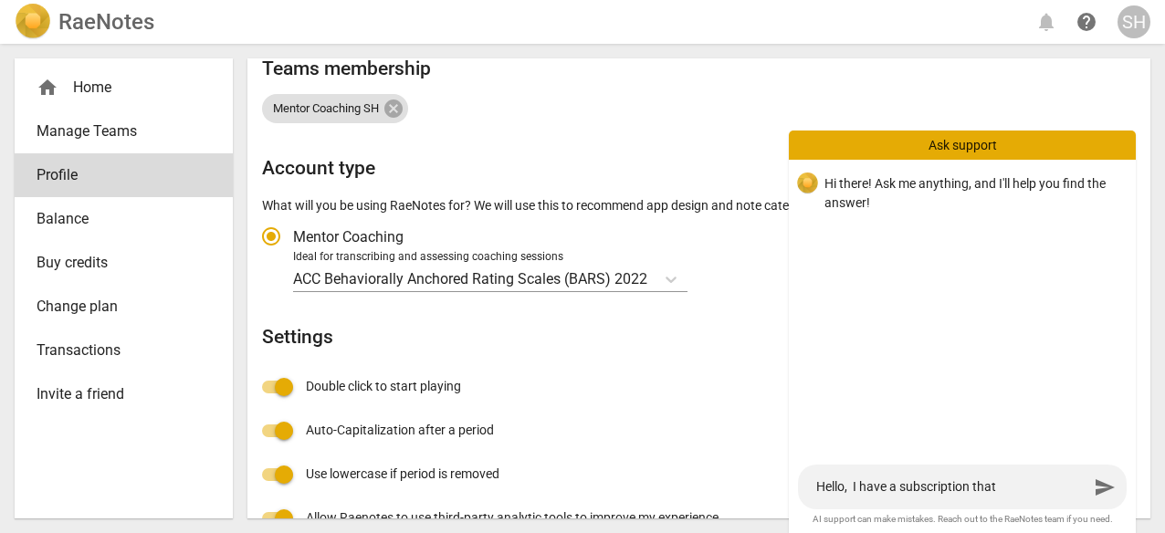
type textarea "Hello, I have a subscription tha"
type textarea "Hello, I have a subscription th"
type textarea "Hello, I have a subscription t"
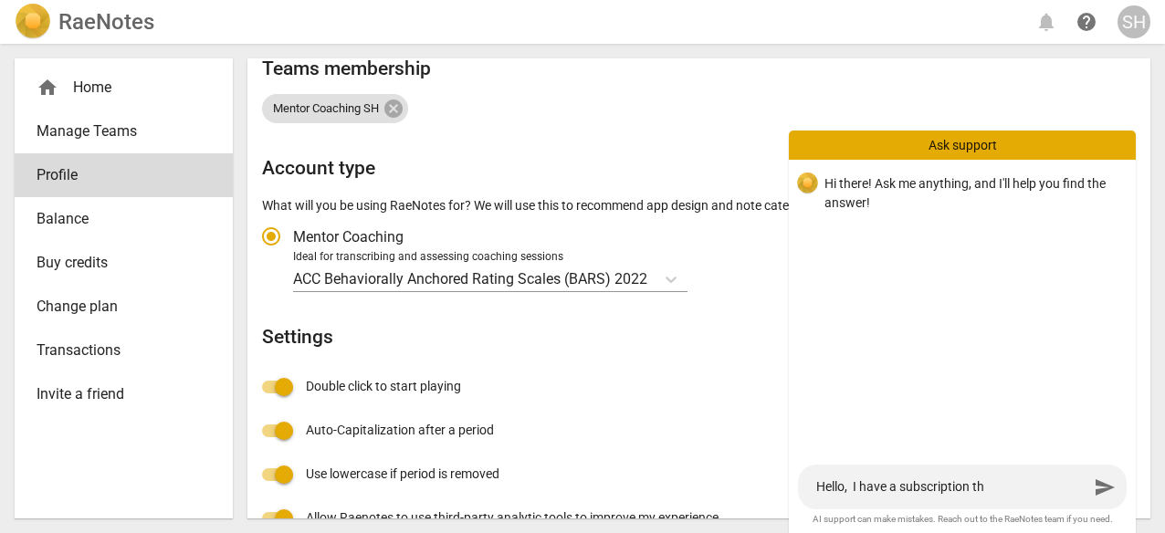
type textarea "Hello, I have a subscription t"
type textarea "Hello, I have a subscription"
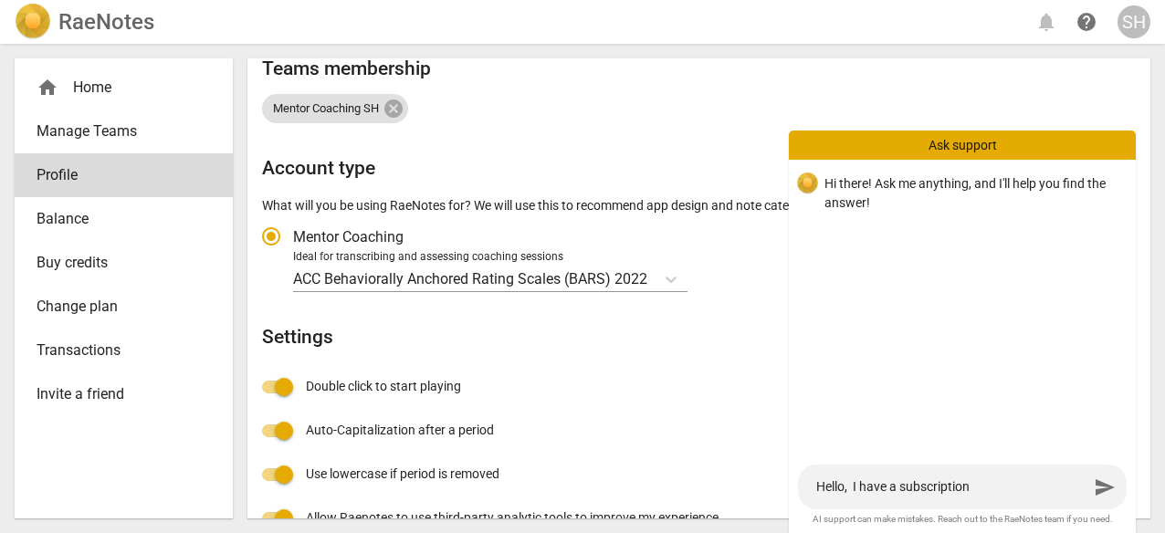
type textarea "Hello, I have a subscriptio"
type textarea "Hello, I have a subscripti"
type textarea "Hello, I have a subscript"
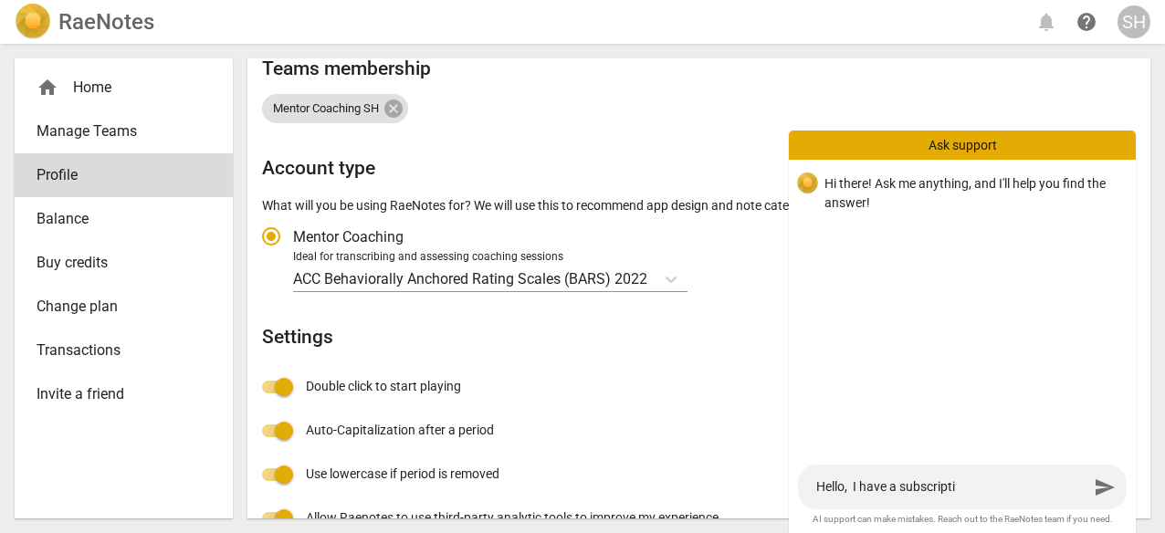
type textarea "Hello, I have a subscript"
type textarea "Hello, I have a subscrip"
type textarea "Hello, I have a subscri"
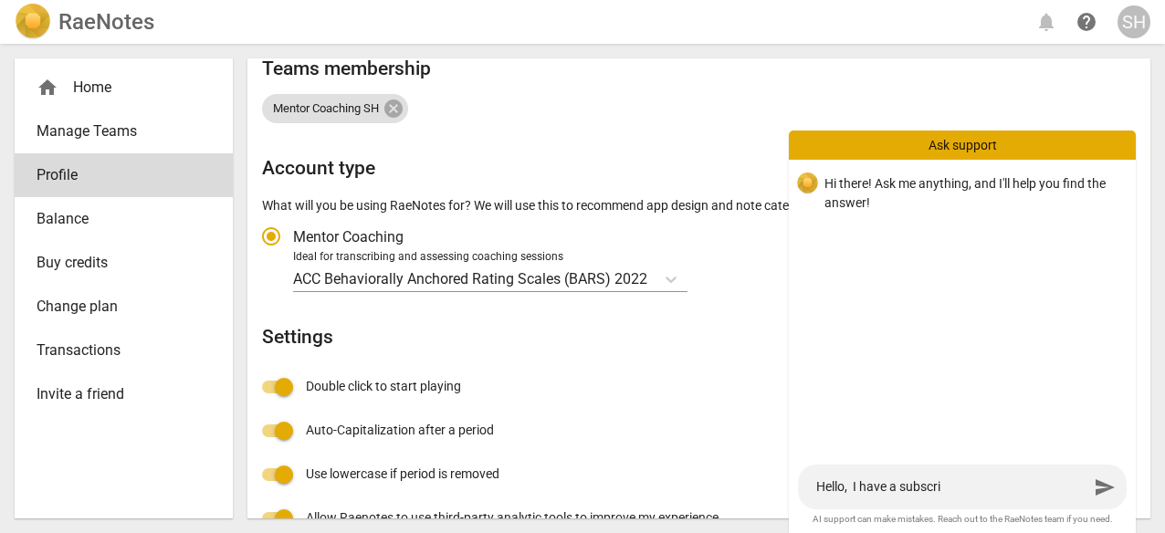
type textarea "Hello, I have a subscr"
type textarea "Hello, I have a subsc"
type textarea "Hello, I have a subs"
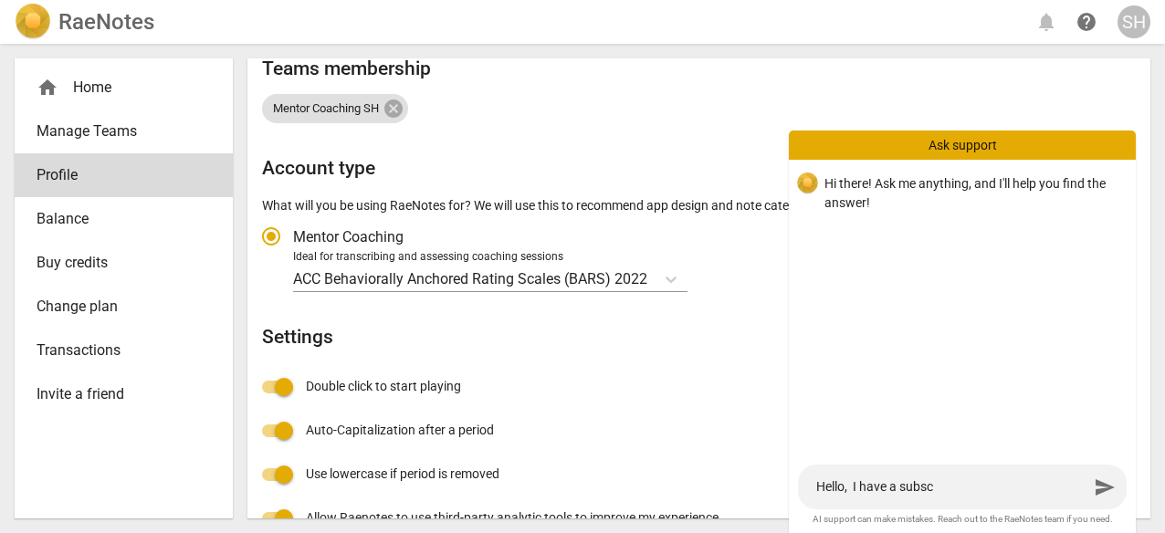
type textarea "Hello, I have a subs"
type textarea "Hello, I have a sub"
type textarea "Hello, I have a su"
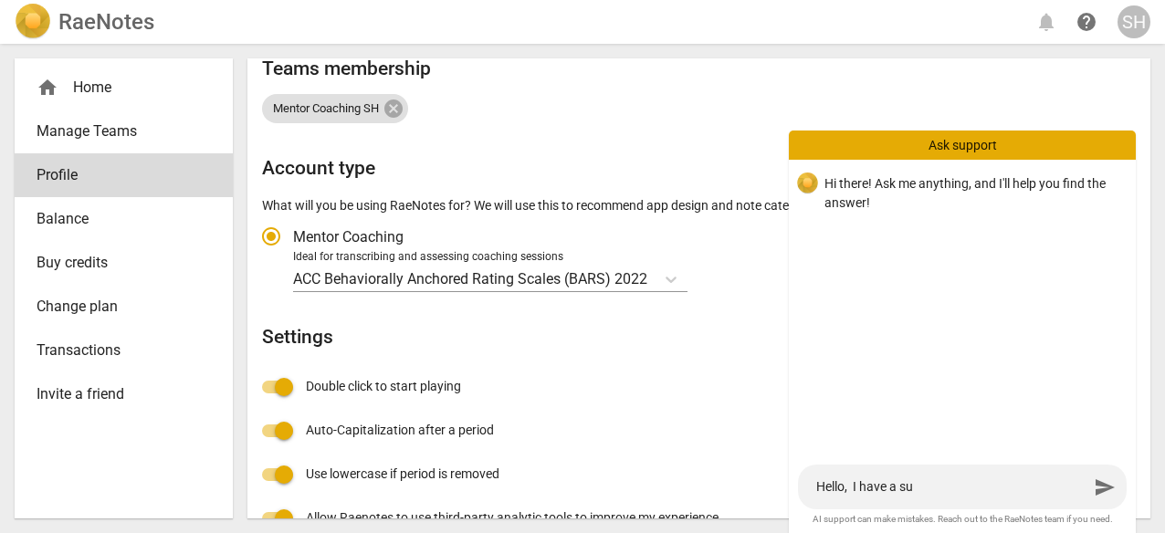
type textarea "Hello, I have a s"
type textarea "Hello, I have a"
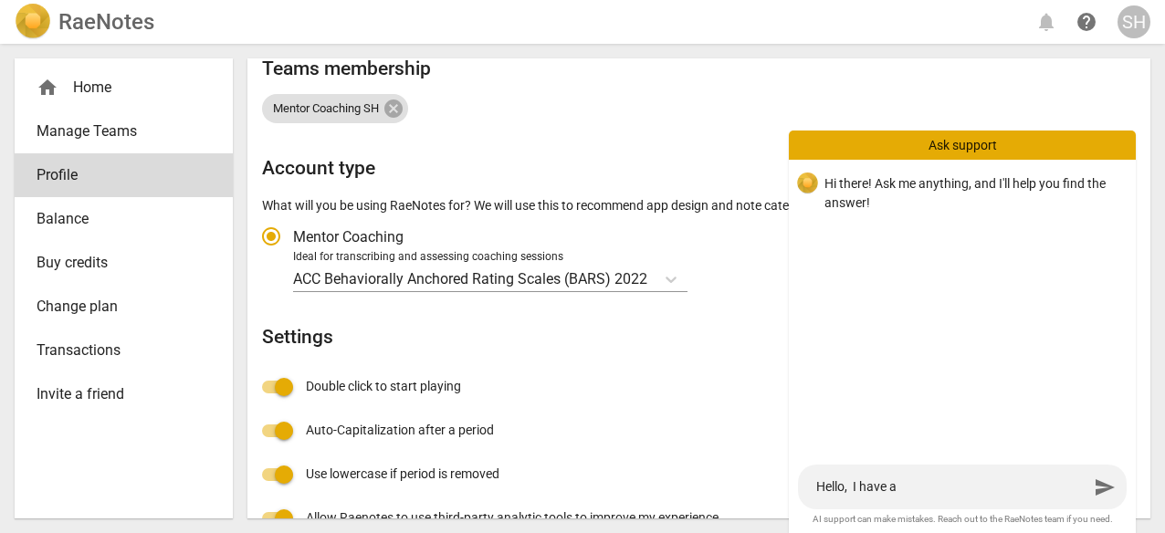
type textarea "Hello, I have a"
type textarea "Hello, I have"
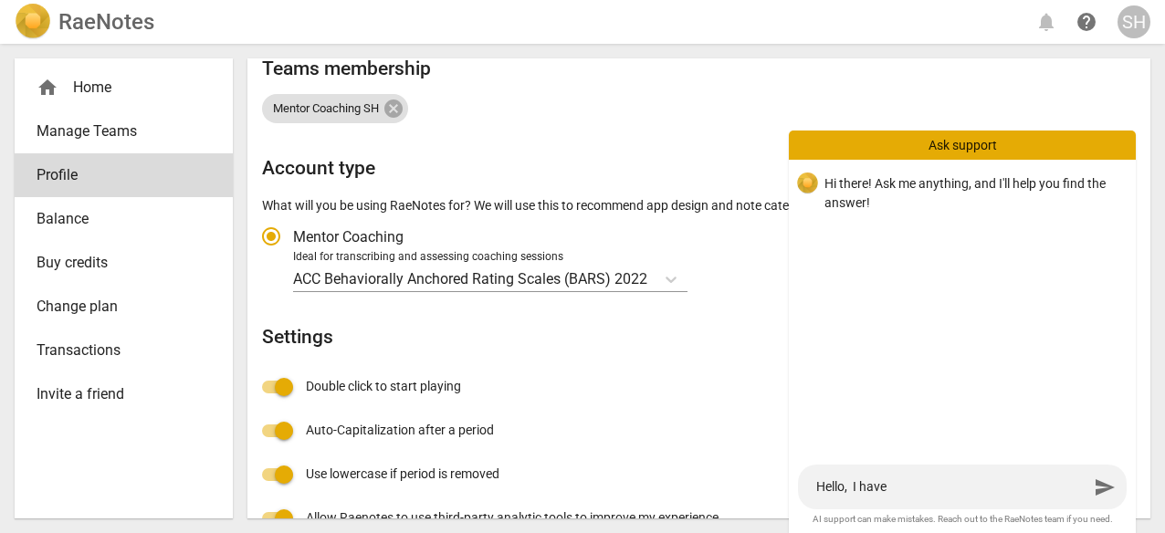
type textarea "Hello, I hav"
type textarea "Hello, I ha"
type textarea "Hello, I h"
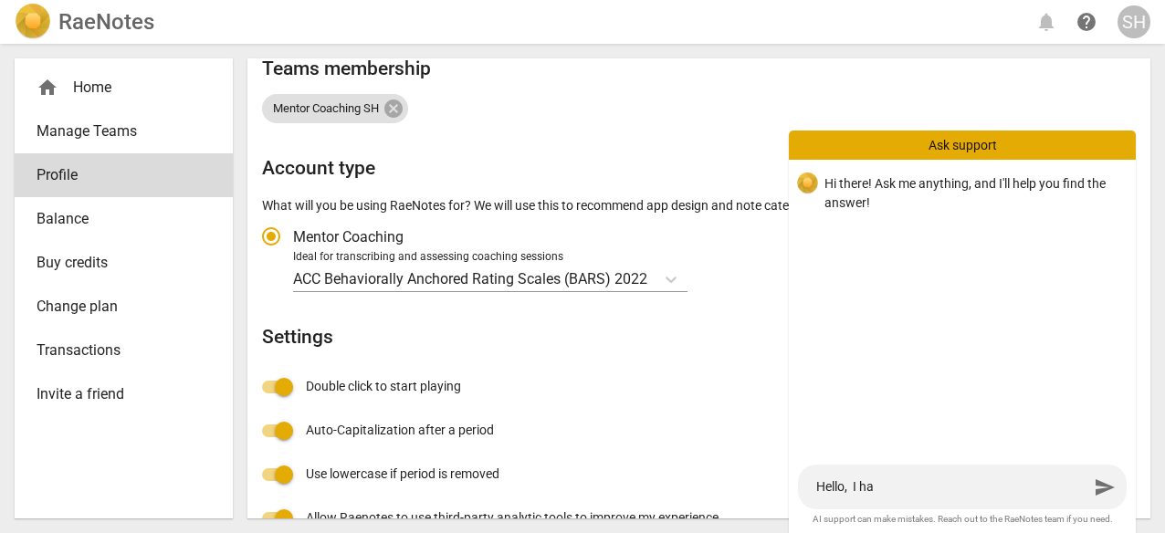
type textarea "Hello, I h"
type textarea "Hello, I"
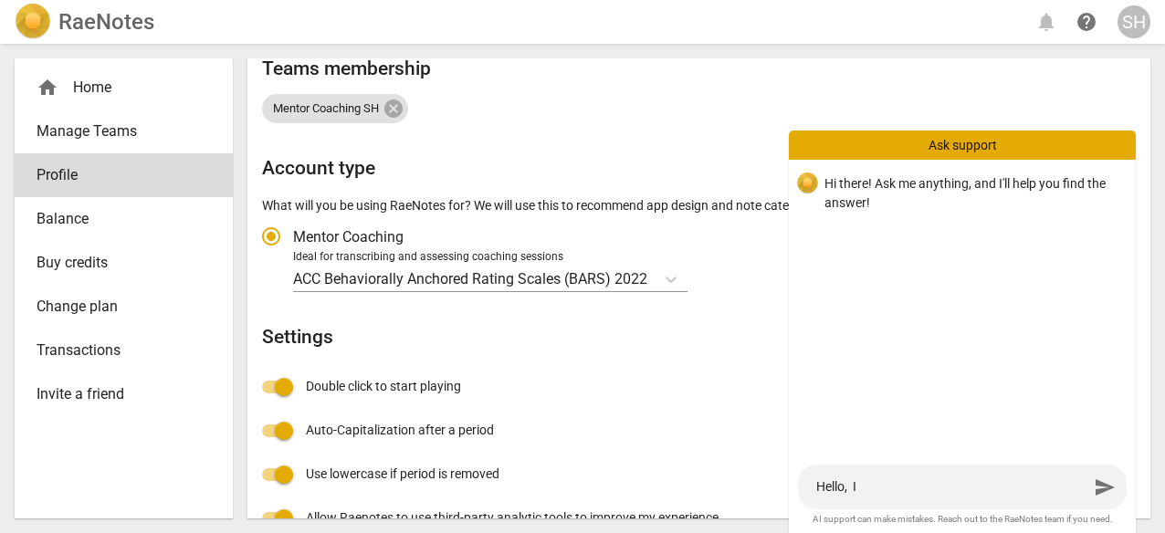
type textarea "Hello,"
type textarea "Hello, I"
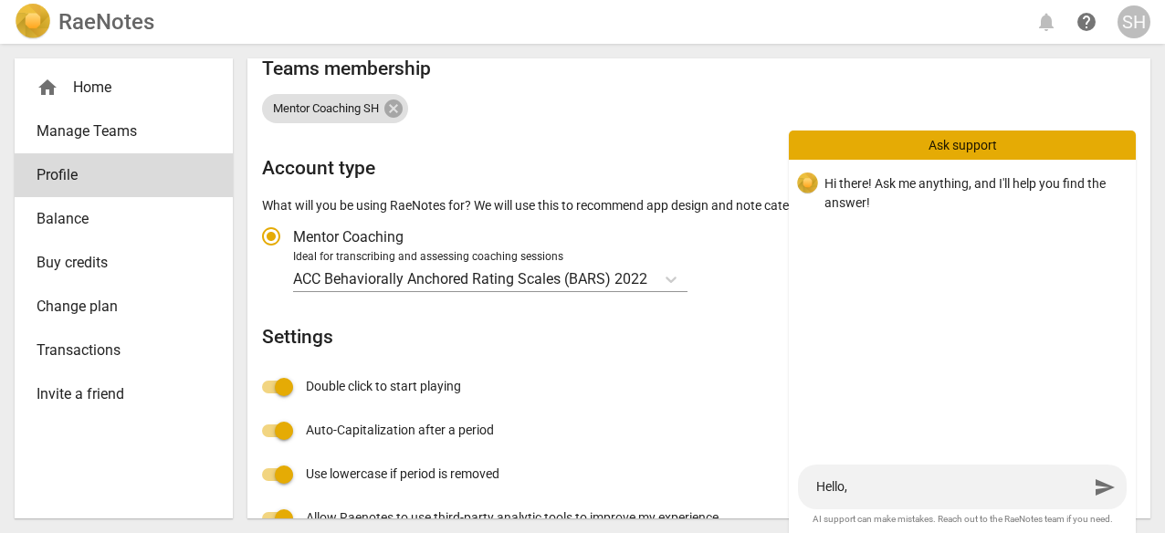
type textarea "Hello, I"
type textarea "Hello, I w"
type textarea "Hello, I wo"
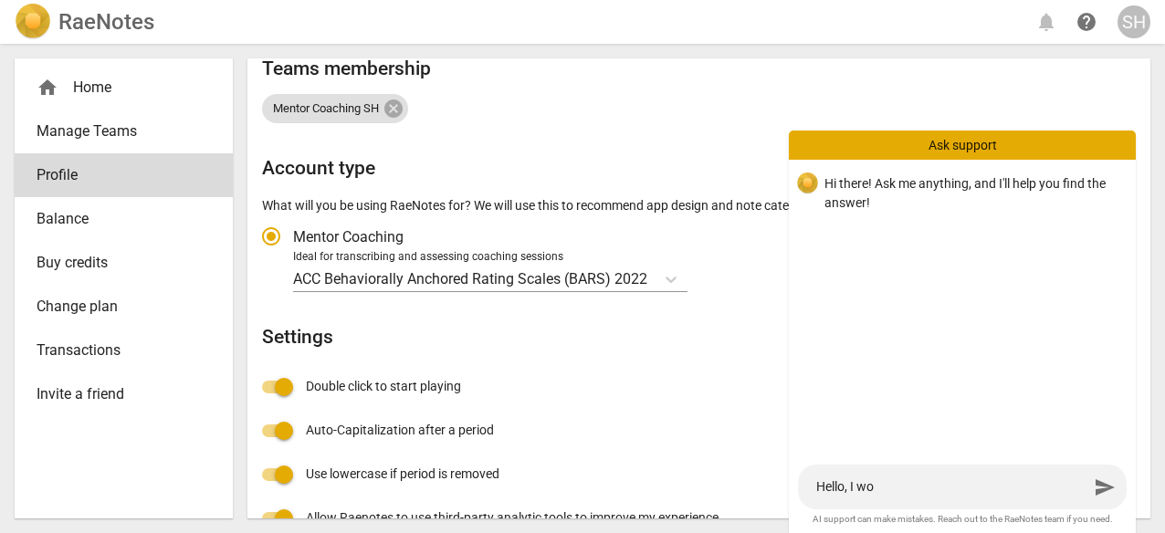
type textarea "Hello, I wou"
type textarea "Hello, I woul"
type textarea "Hello, I would"
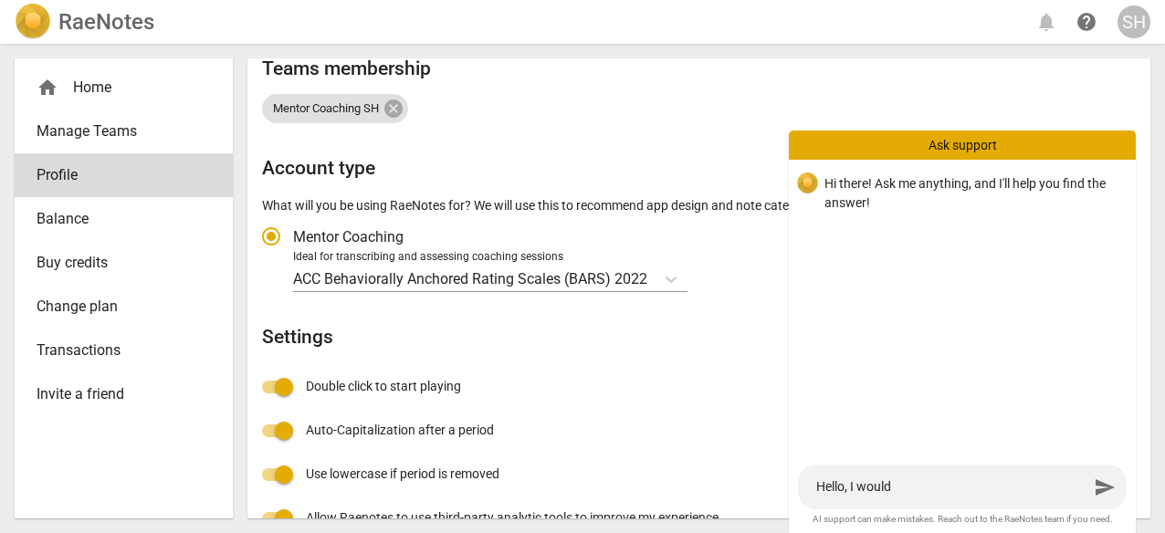
type textarea "Hello, I would"
type textarea "Hello, I would l"
type textarea "Hello, I would li"
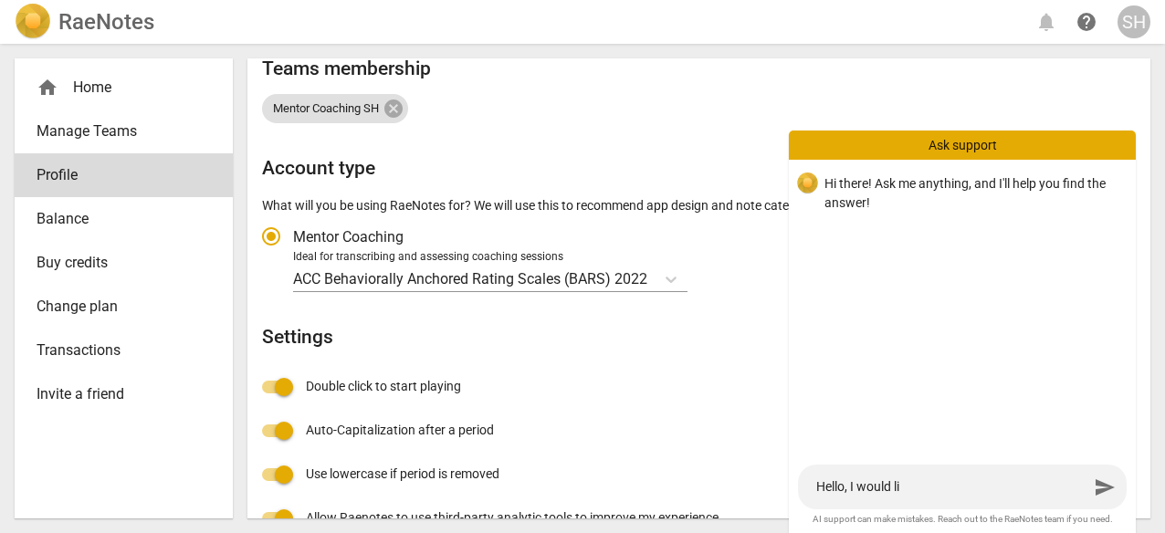
type textarea "Hello, I would lik"
type textarea "Hello, I would like"
